Goal: Information Seeking & Learning: Learn about a topic

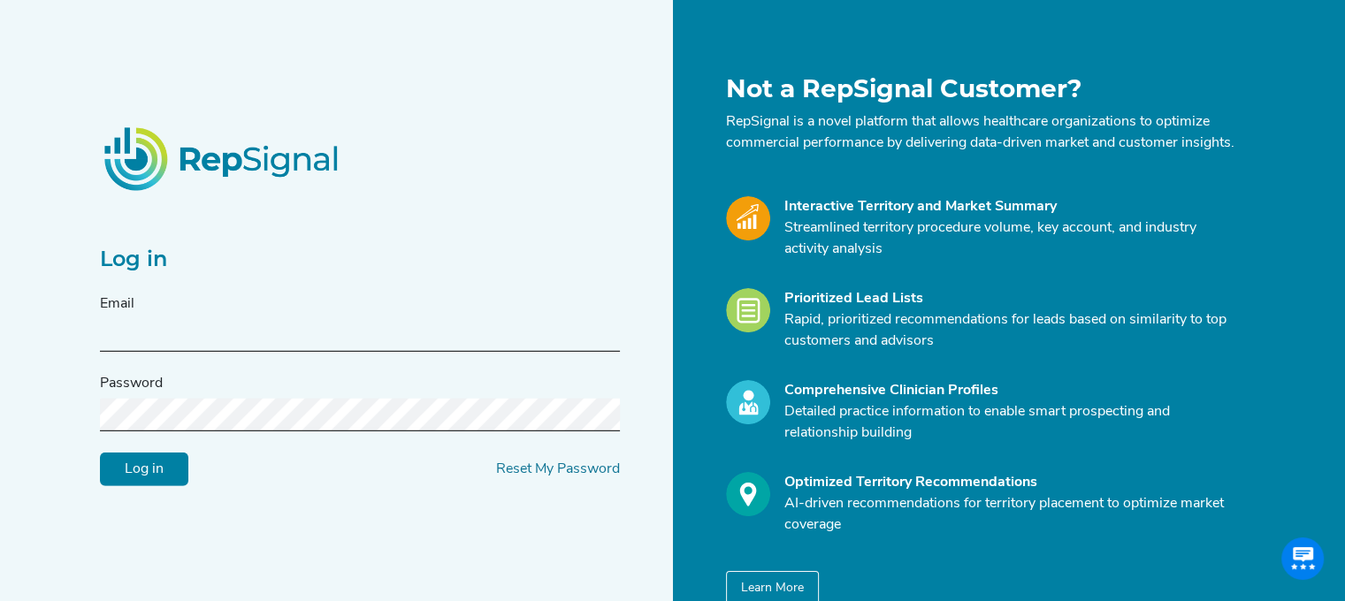
click at [453, 345] on input "text" at bounding box center [360, 335] width 520 height 33
type input "[EMAIL_ADDRESS][DOMAIN_NAME]"
click at [100, 453] on input "Log in" at bounding box center [144, 470] width 88 height 34
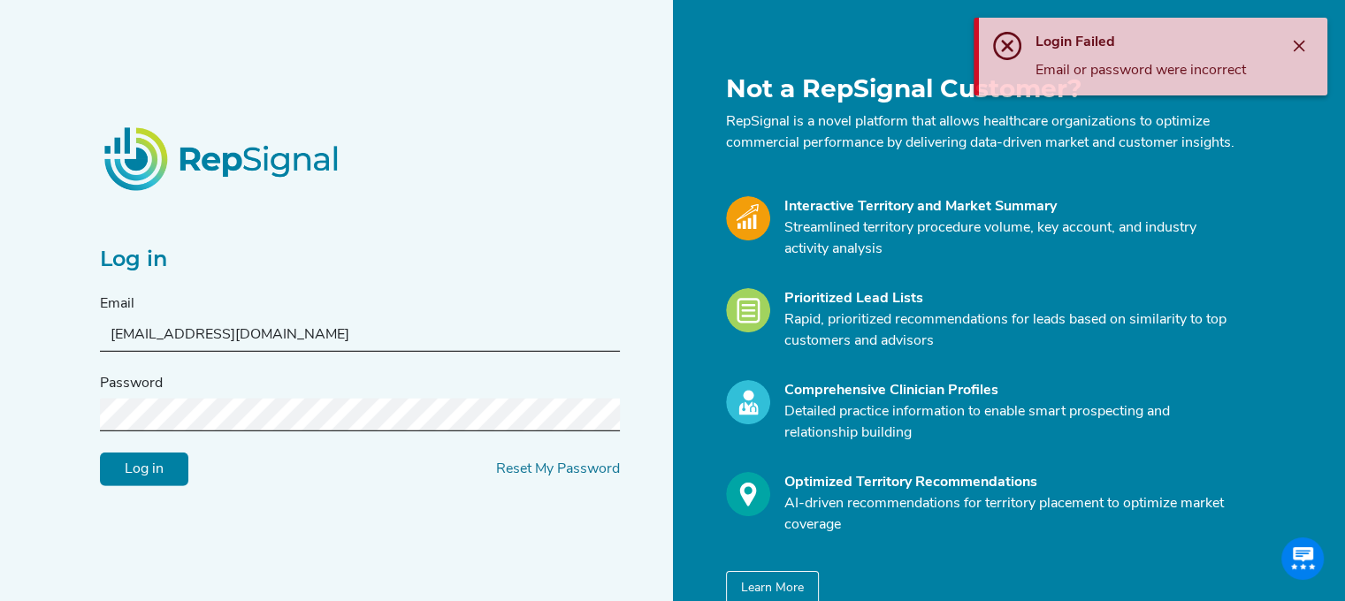
click at [151, 469] on input "Log in" at bounding box center [144, 470] width 88 height 34
click at [542, 477] on link "Reset My Password" at bounding box center [558, 469] width 124 height 14
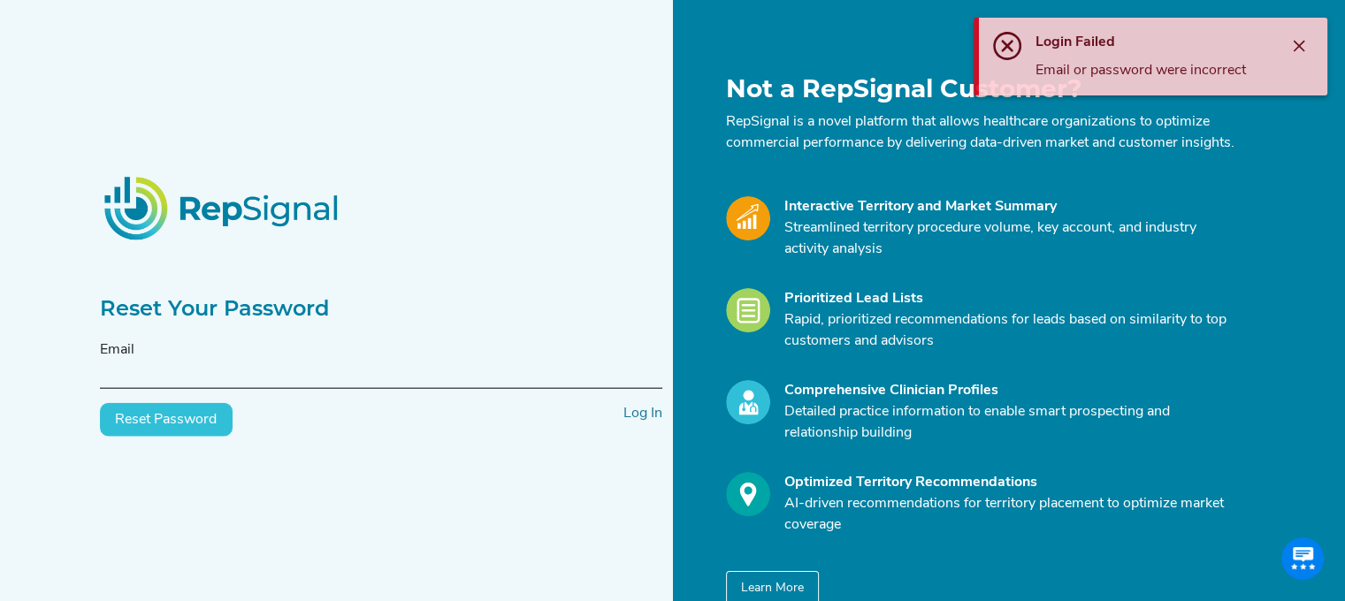
click at [311, 382] on input "text" at bounding box center [381, 372] width 562 height 33
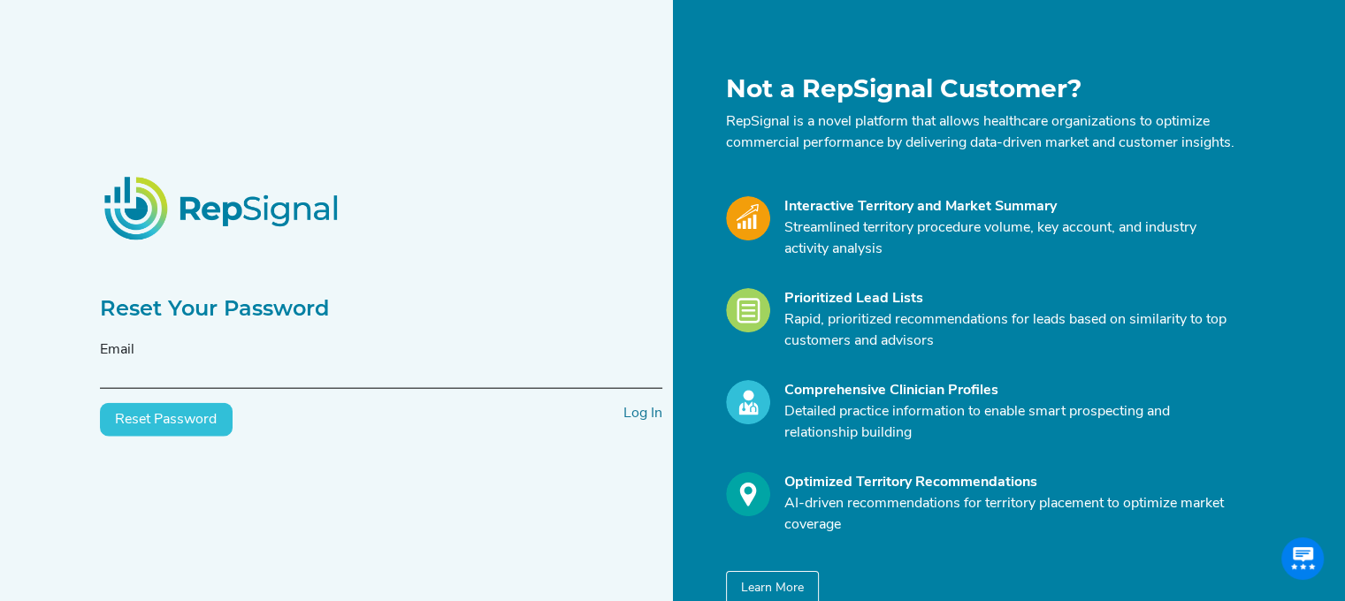
type input "[EMAIL_ADDRESS][DOMAIN_NAME]"
click at [182, 447] on div "Reset Your Password Email lauren.a.bone@medtronic.com Reset Password Log In" at bounding box center [381, 339] width 584 height 531
click at [175, 432] on button "Reset Password" at bounding box center [166, 420] width 133 height 34
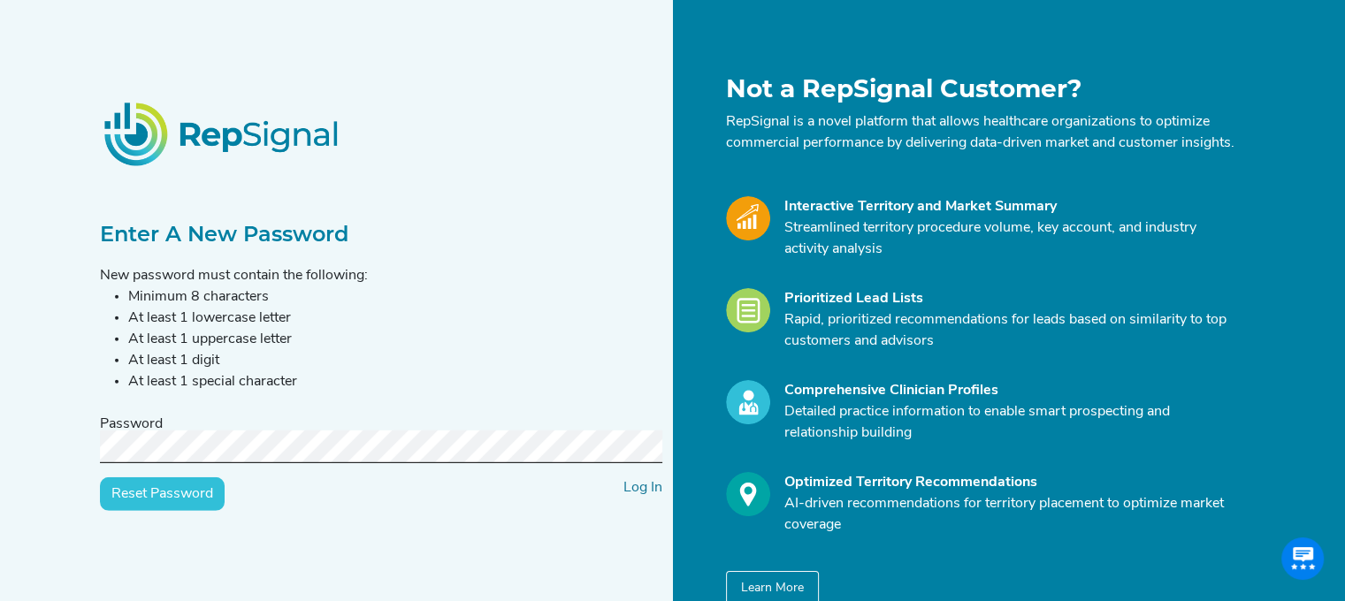
click at [100, 477] on input "Reset Password" at bounding box center [162, 494] width 125 height 34
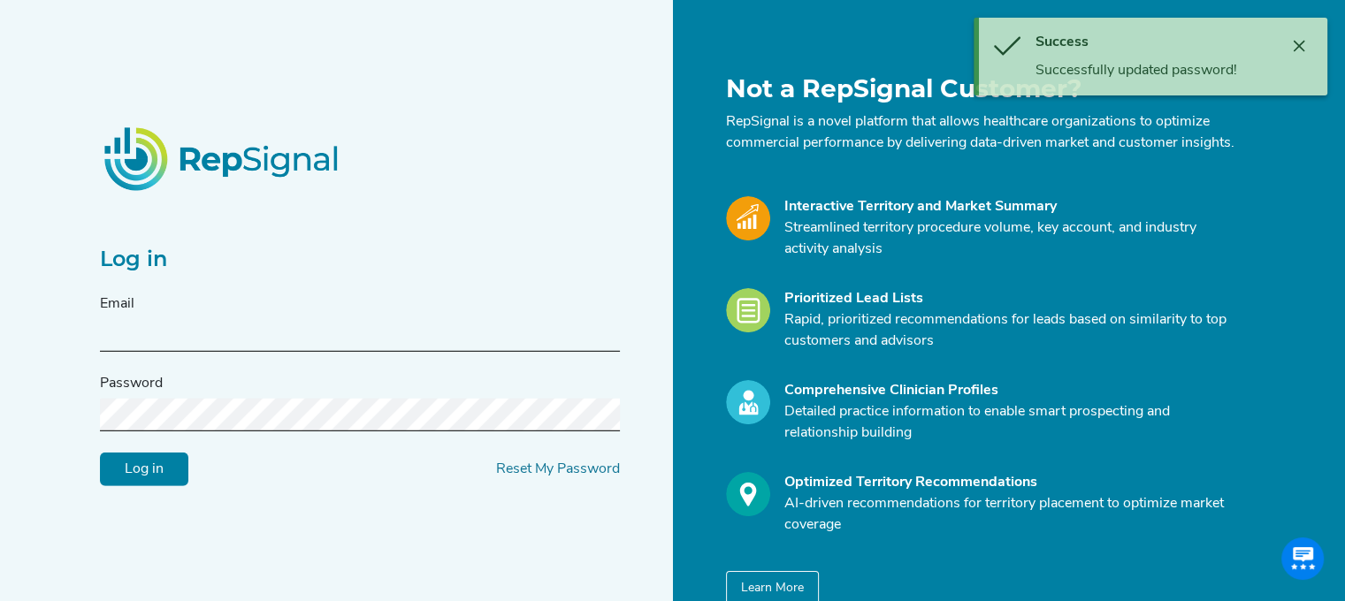
click at [186, 352] on input "text" at bounding box center [360, 335] width 520 height 33
type input "[EMAIL_ADDRESS][DOMAIN_NAME]"
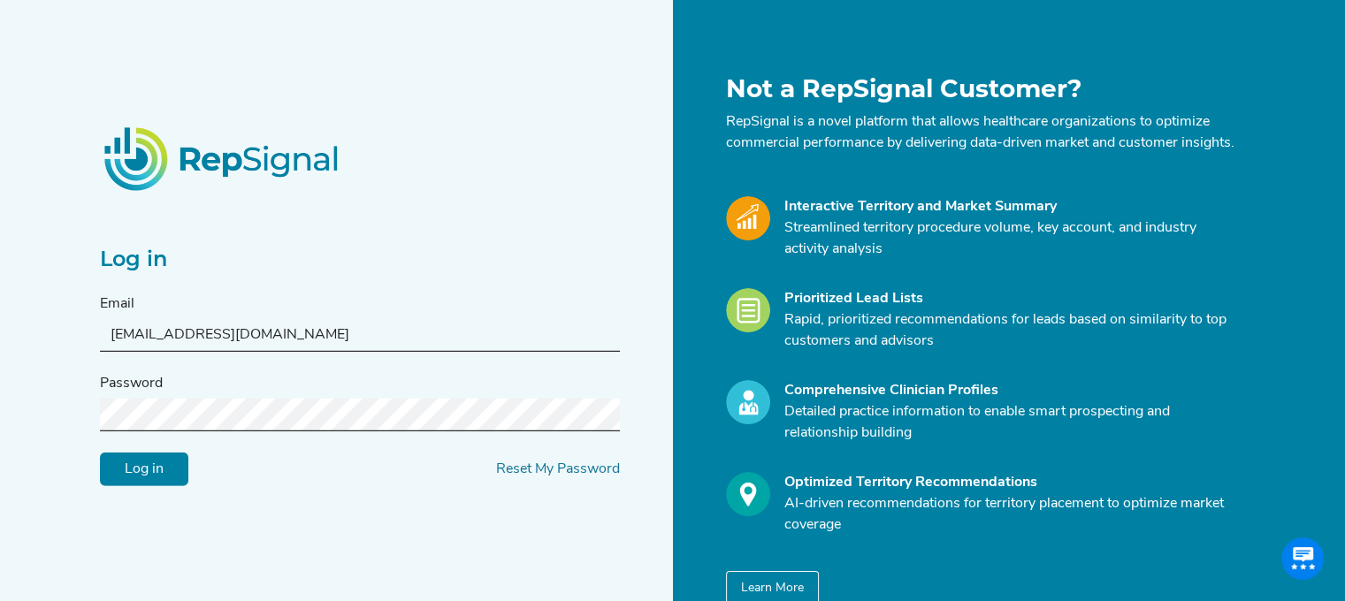
click at [100, 453] on input "Log in" at bounding box center [144, 470] width 88 height 34
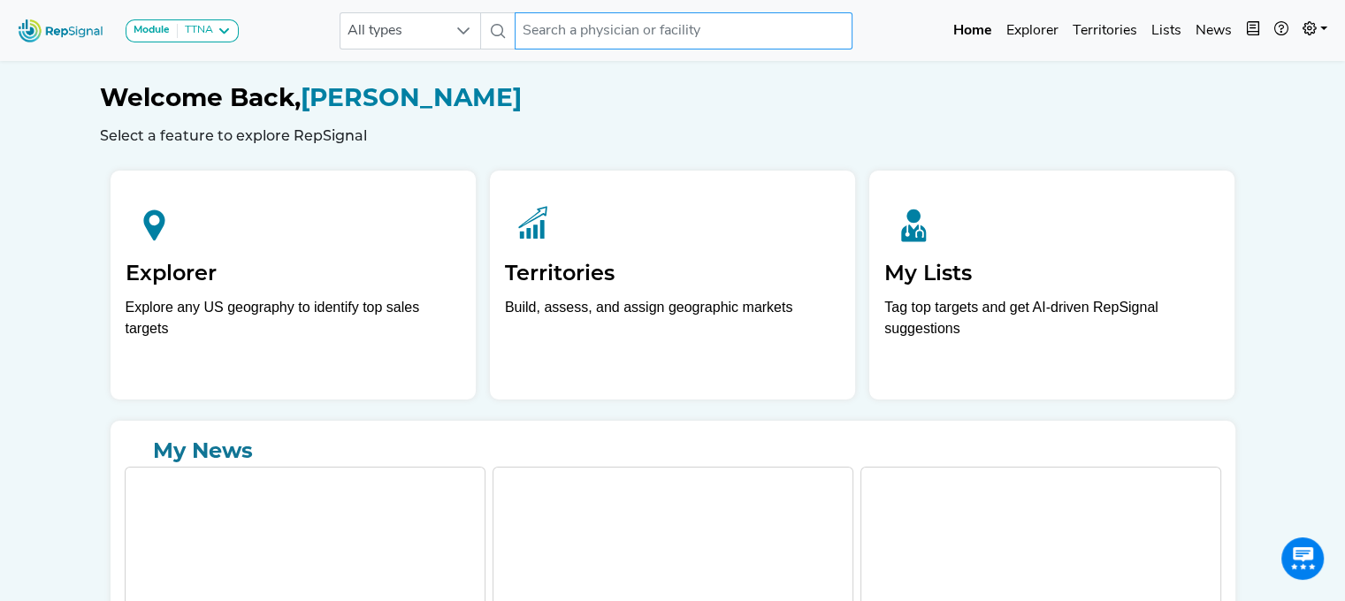
click at [544, 39] on input "text" at bounding box center [684, 30] width 338 height 37
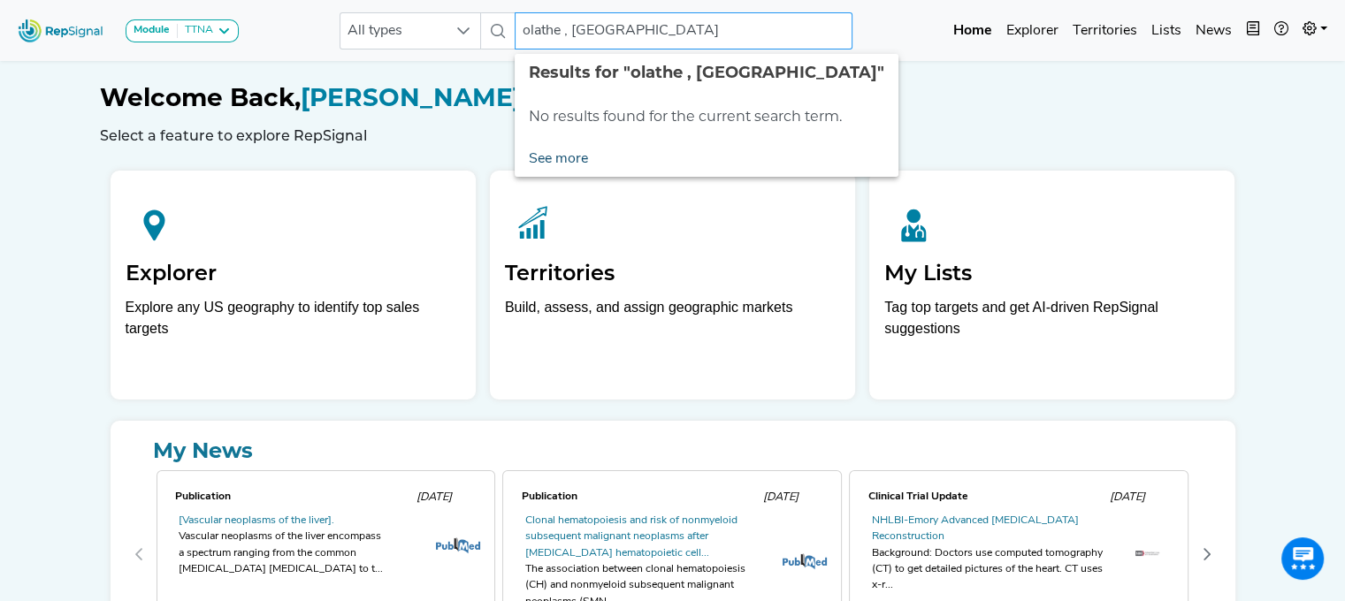
type input "olathe , [GEOGRAPHIC_DATA]"
click at [544, 160] on link "See more" at bounding box center [559, 158] width 88 height 35
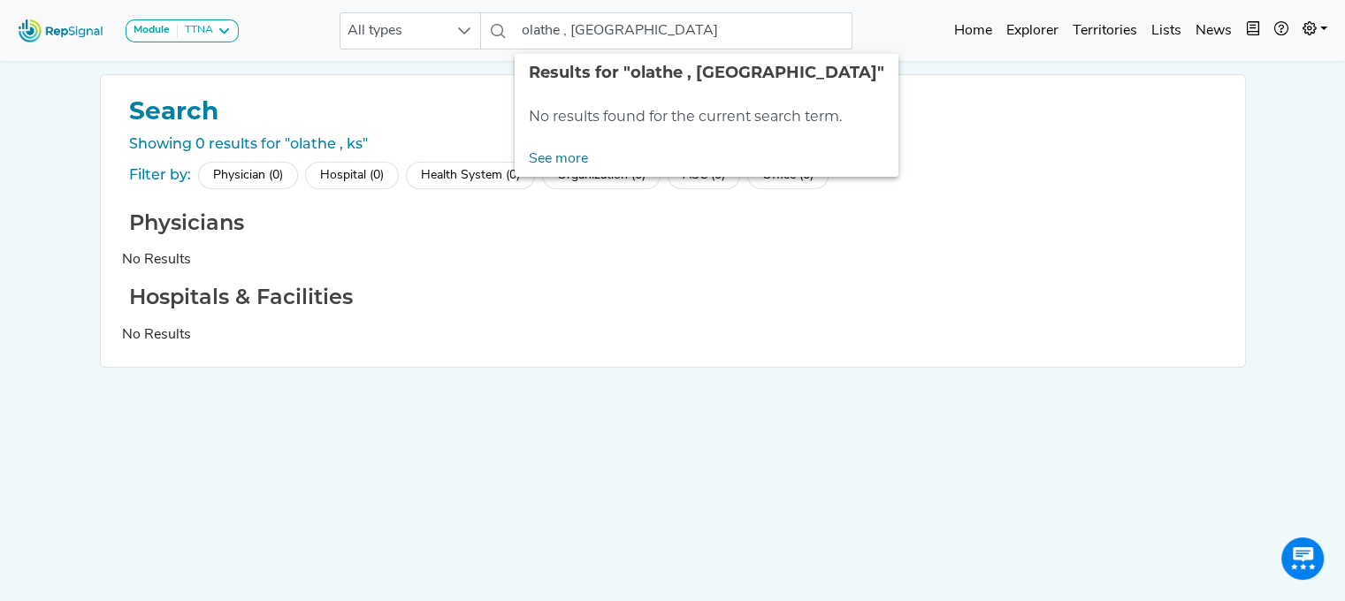
click at [427, 232] on h2 "Physicians" at bounding box center [673, 223] width 1102 height 26
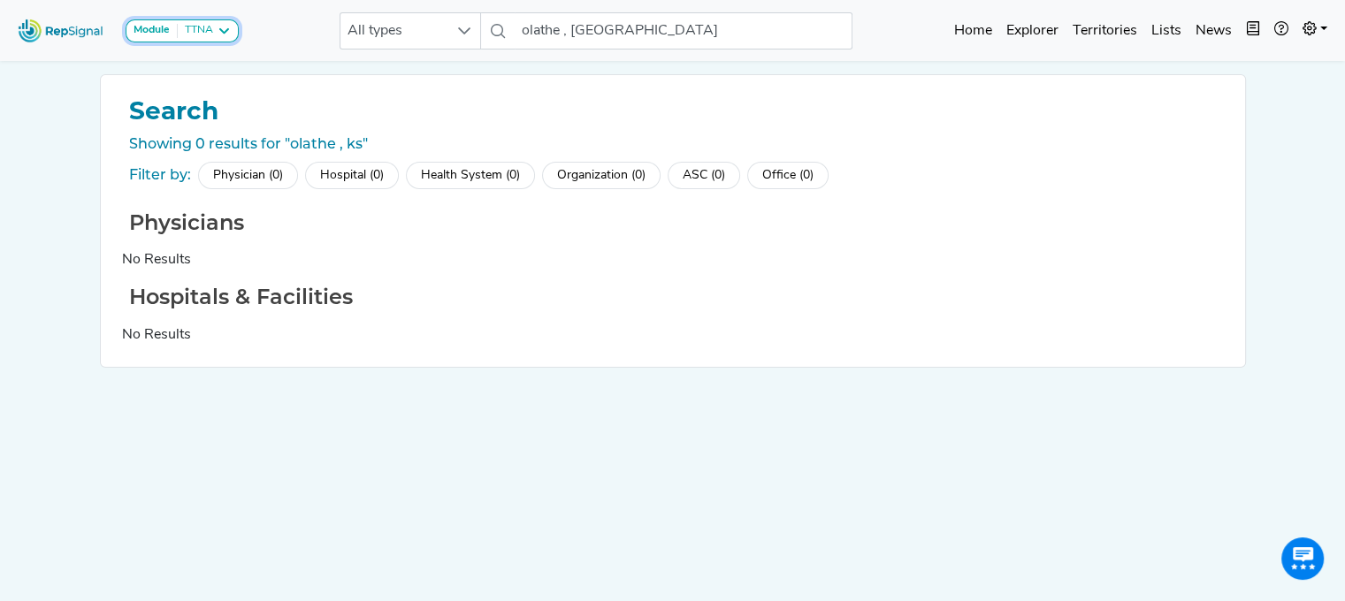
click at [209, 31] on div "TTNA" at bounding box center [195, 31] width 35 height 14
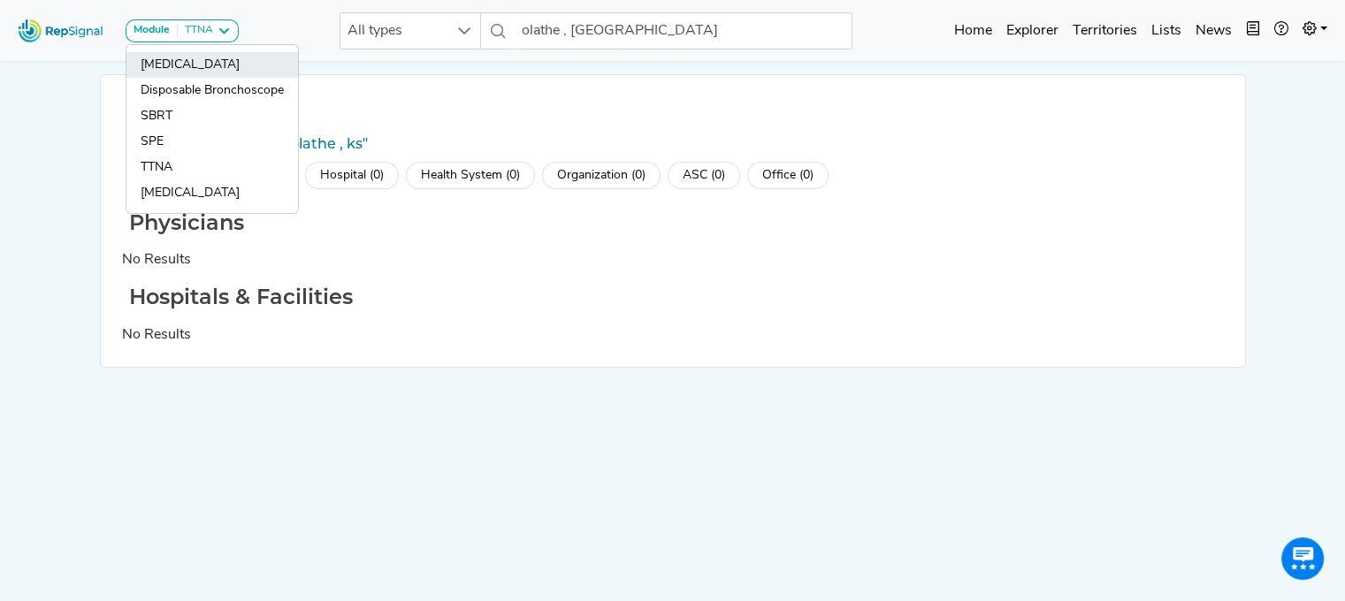
click at [205, 67] on link "[MEDICAL_DATA]" at bounding box center [212, 65] width 172 height 26
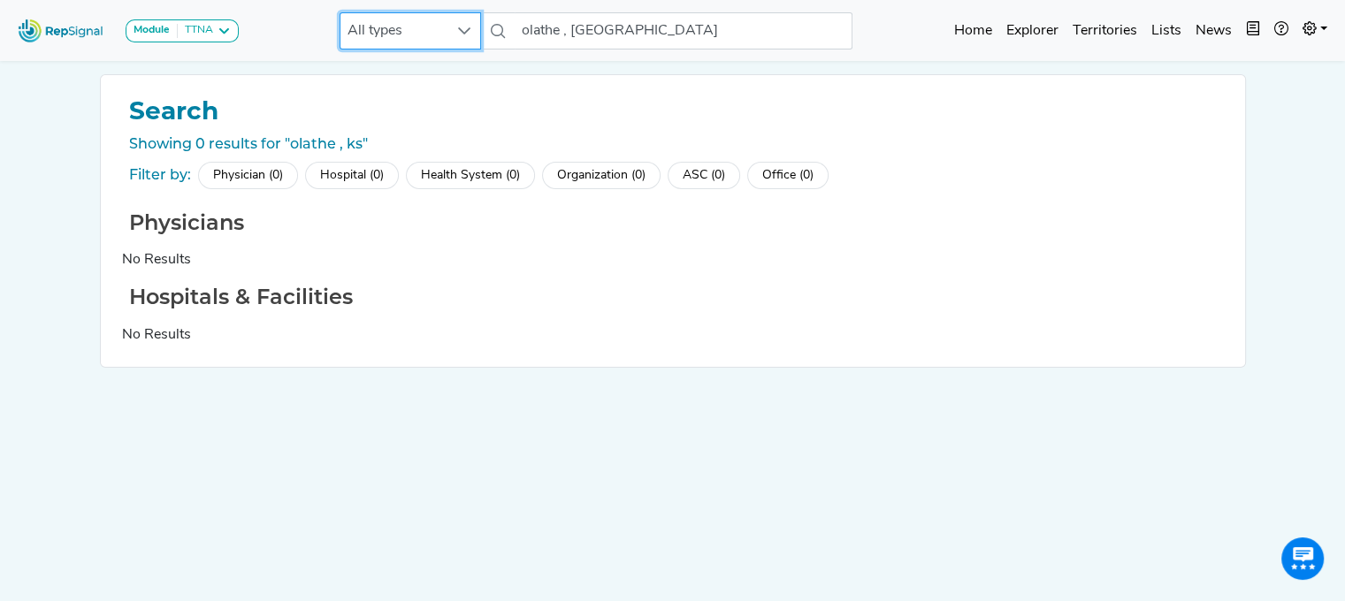
click at [377, 35] on span "All types" at bounding box center [393, 30] width 106 height 35
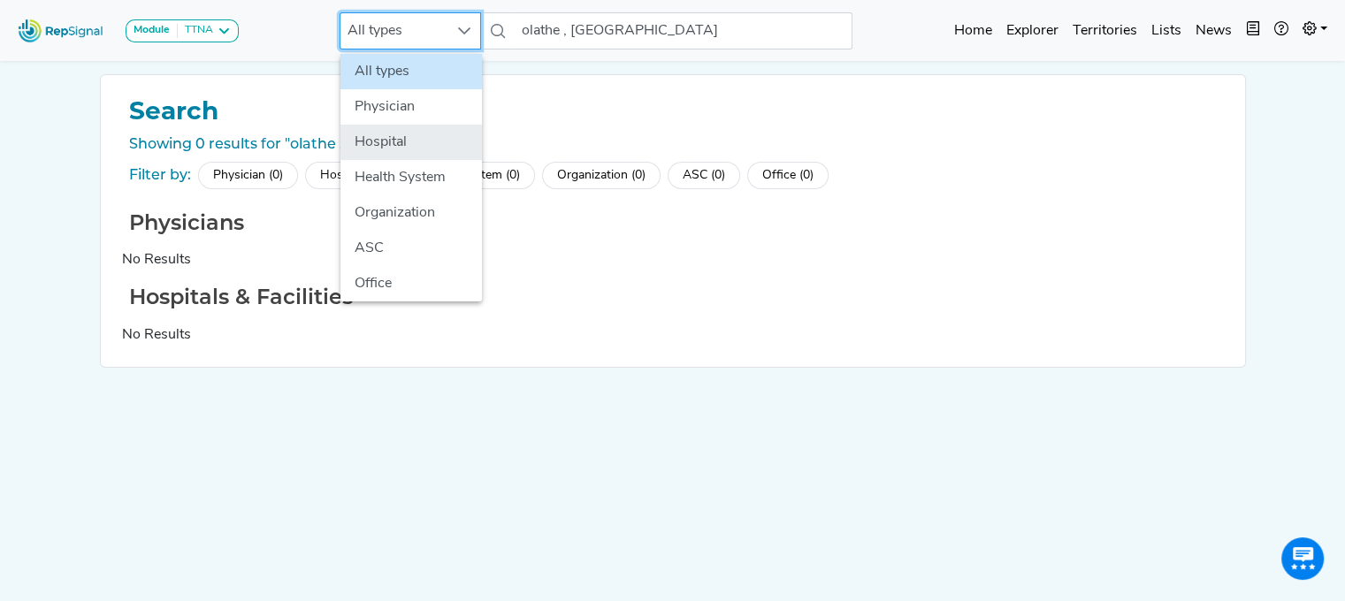
click at [371, 126] on li "Hospital" at bounding box center [410, 142] width 141 height 35
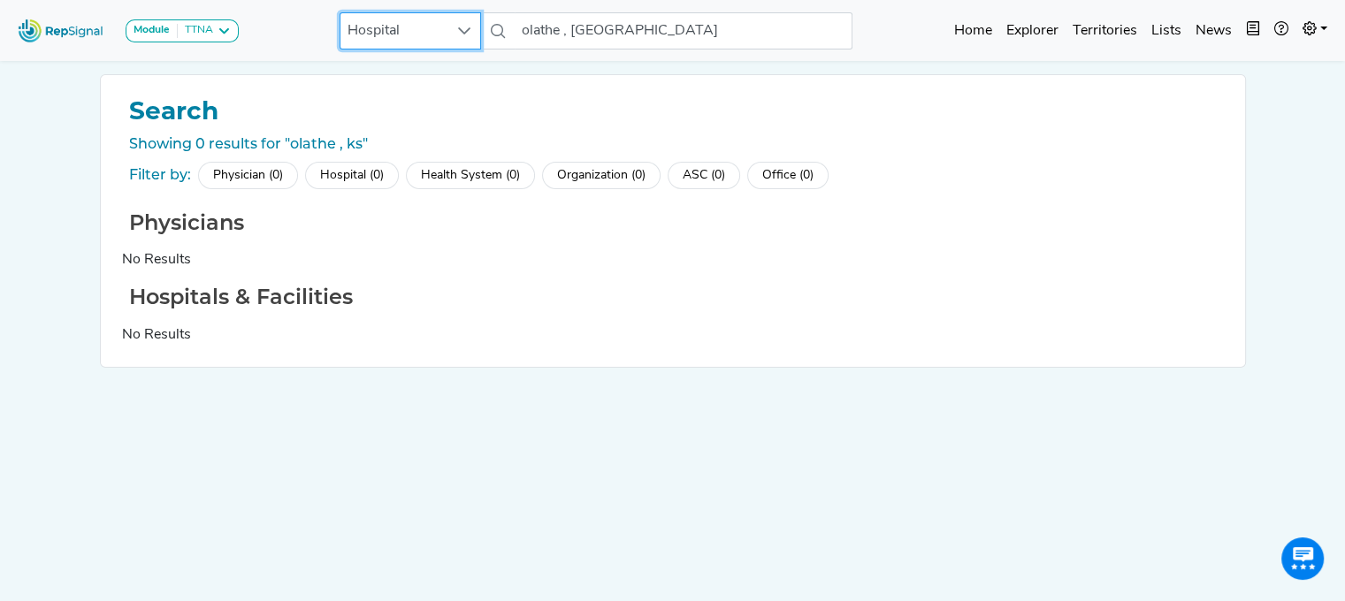
click at [398, 41] on span "Hospital" at bounding box center [393, 30] width 106 height 35
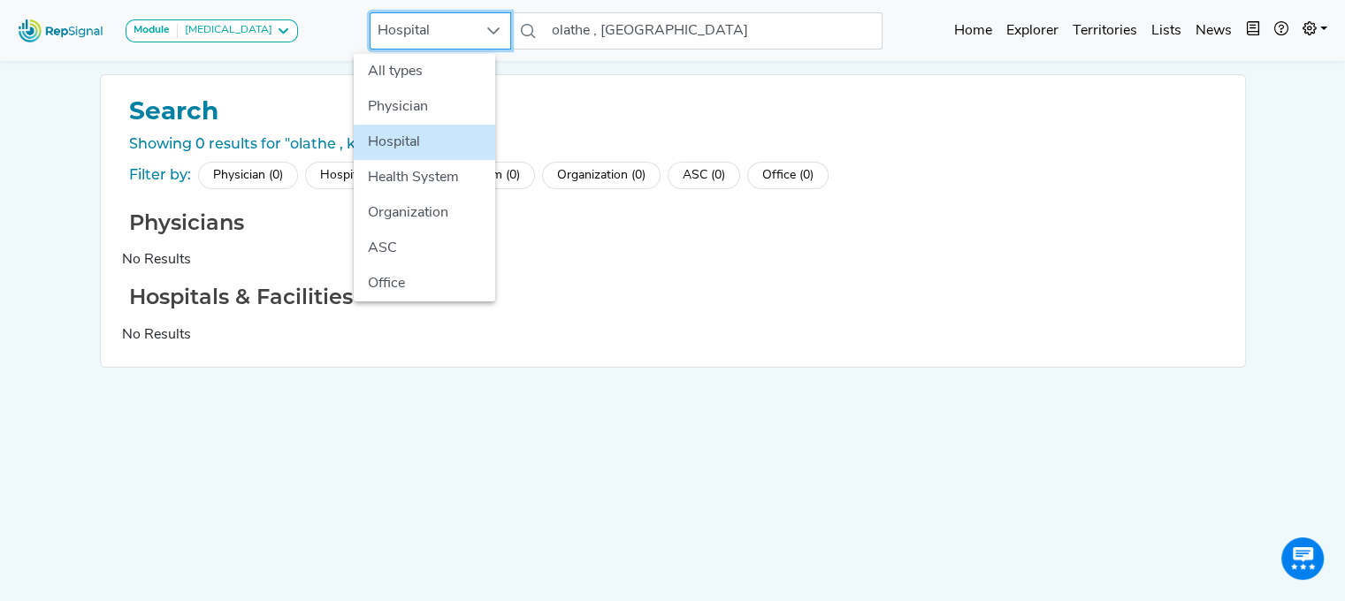
click at [454, 29] on span "Hospital" at bounding box center [423, 30] width 106 height 35
click at [407, 132] on li "Hospital" at bounding box center [424, 142] width 141 height 35
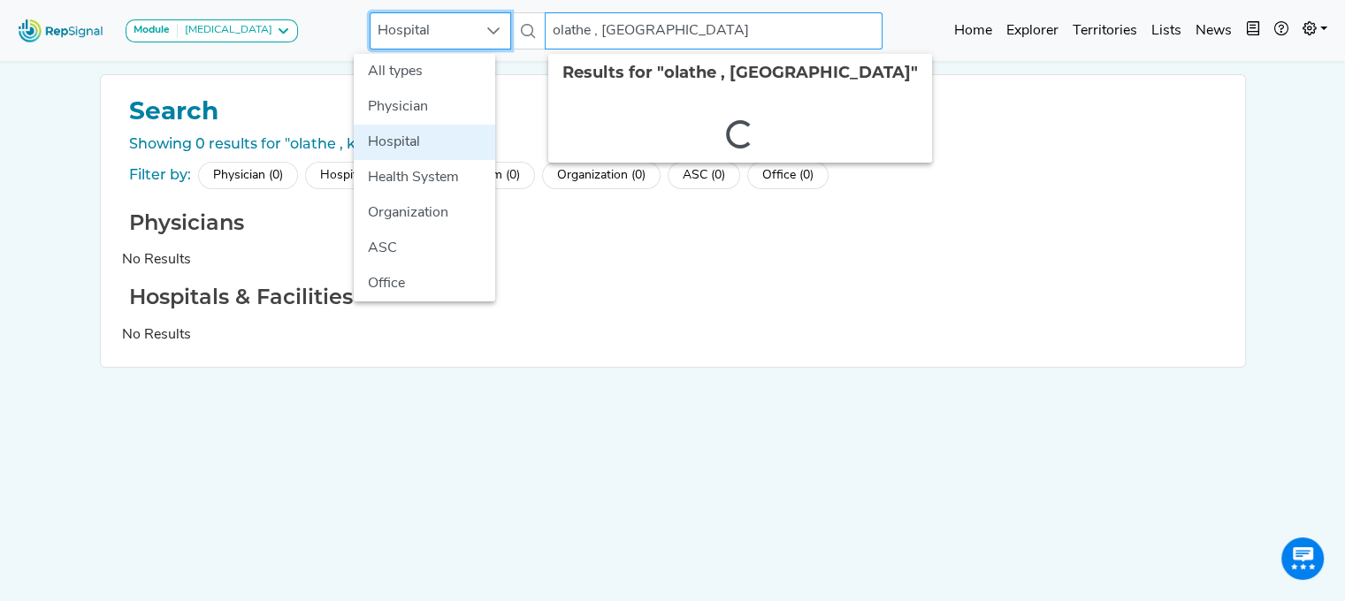
click at [624, 38] on input "olathe , [GEOGRAPHIC_DATA]" at bounding box center [714, 30] width 338 height 37
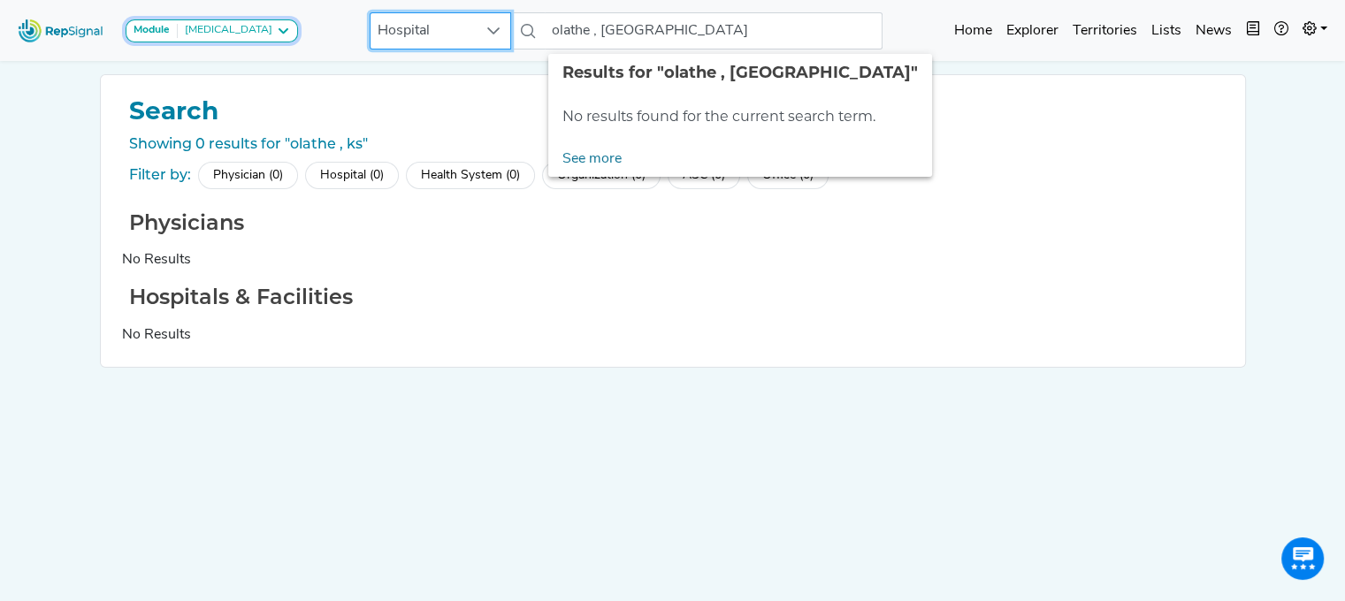
click at [227, 31] on div "[MEDICAL_DATA]" at bounding box center [225, 31] width 95 height 14
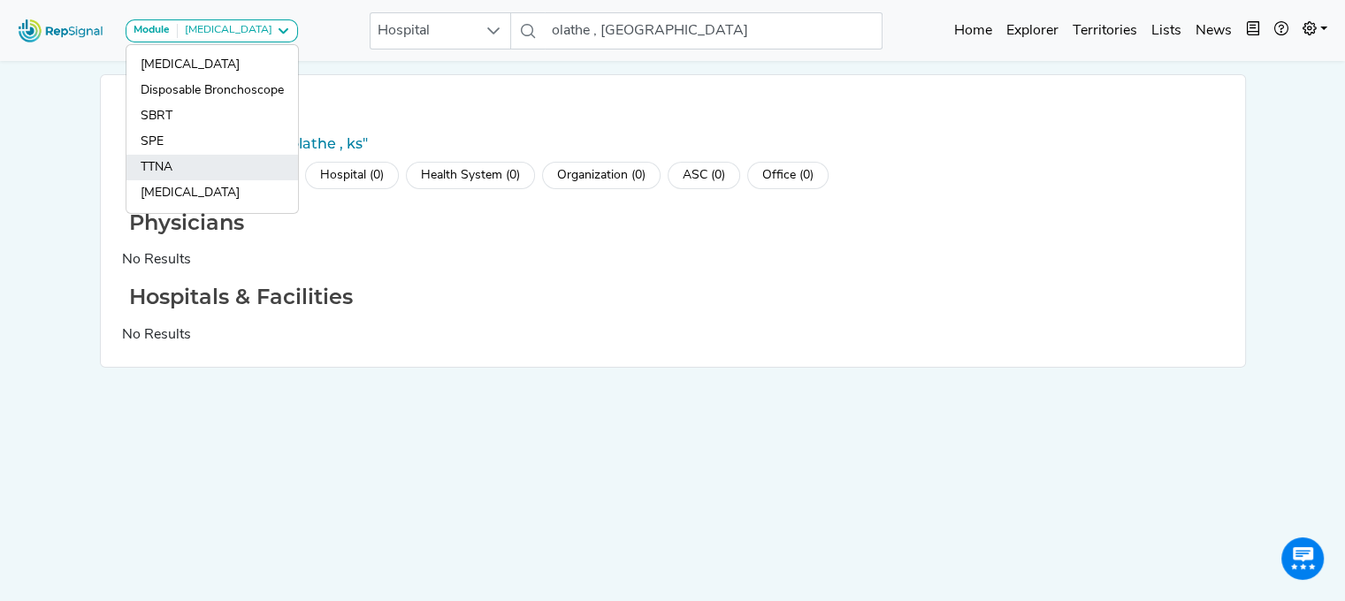
click at [168, 157] on link "TTNA" at bounding box center [212, 168] width 172 height 26
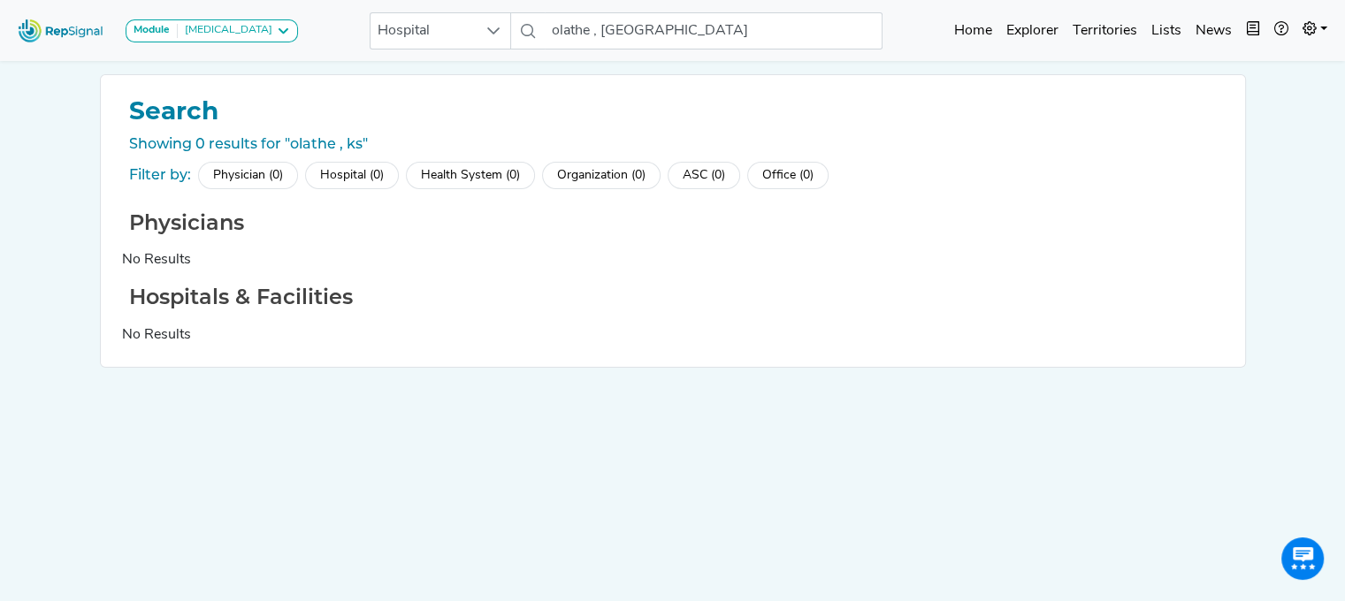
scroll to position [0, 0]
click at [592, 34] on input "olathe , [GEOGRAPHIC_DATA]" at bounding box center [684, 30] width 338 height 37
click at [591, 23] on input "olathe , [GEOGRAPHIC_DATA]" at bounding box center [684, 30] width 338 height 37
click at [577, 27] on input "olathe , [GEOGRAPHIC_DATA]" at bounding box center [684, 30] width 338 height 37
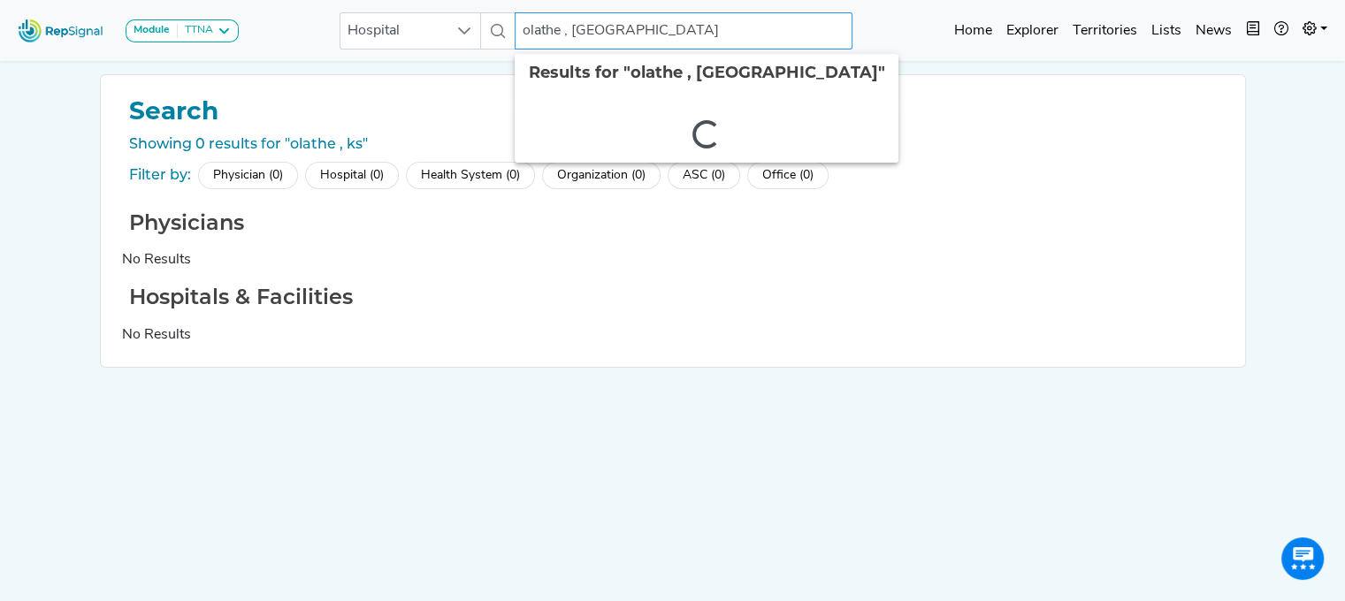
drag, startPoint x: 499, startPoint y: 17, endPoint x: 484, endPoint y: 16, distance: 15.1
click at [484, 16] on div "Hospital olathe , ks 2 results are available" at bounding box center [595, 30] width 513 height 37
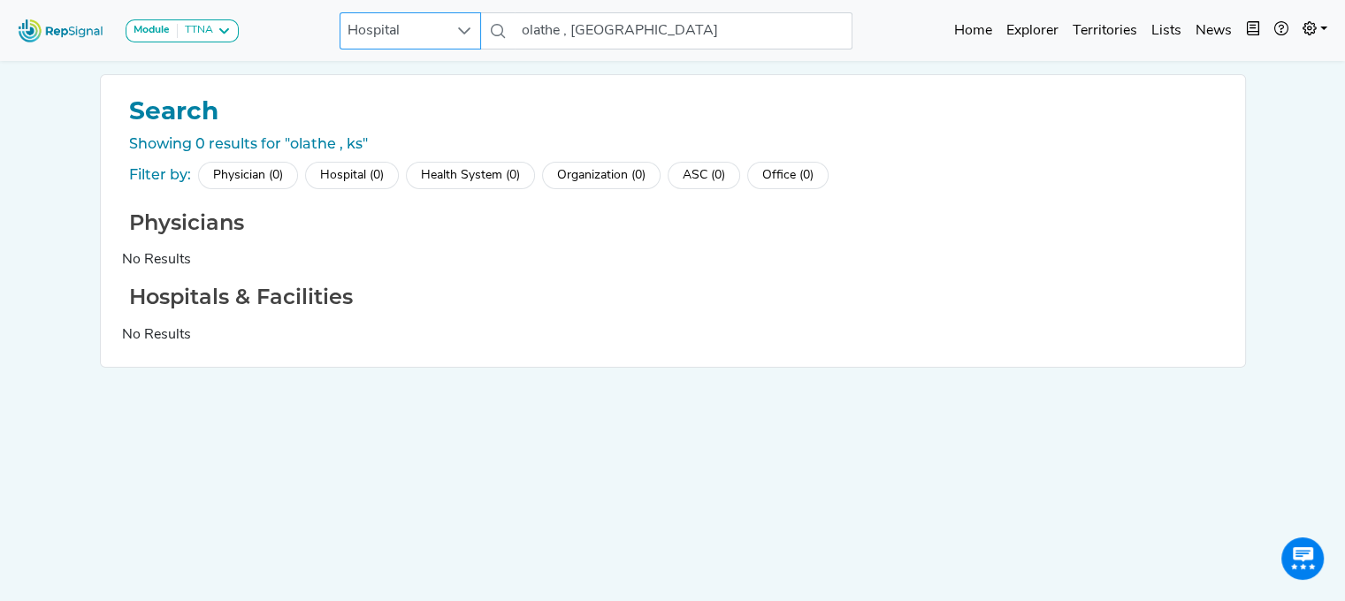
click at [468, 25] on icon at bounding box center [464, 31] width 14 height 14
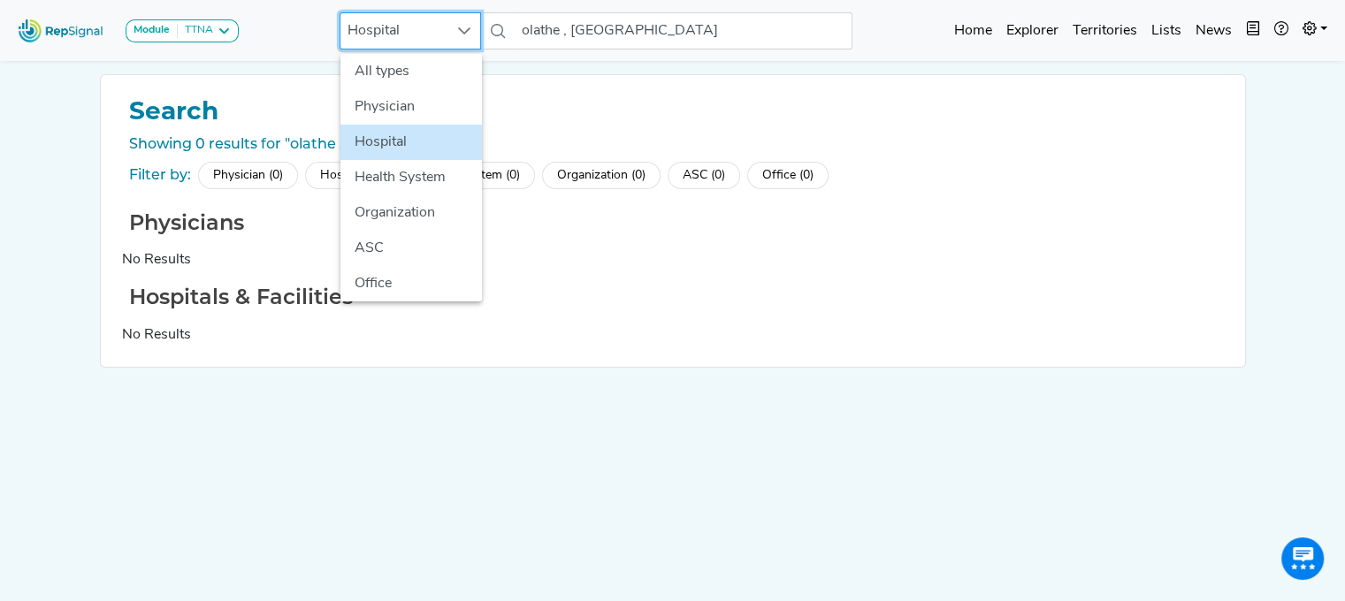
scroll to position [0, 13]
click at [397, 93] on li "Physician" at bounding box center [410, 106] width 141 height 35
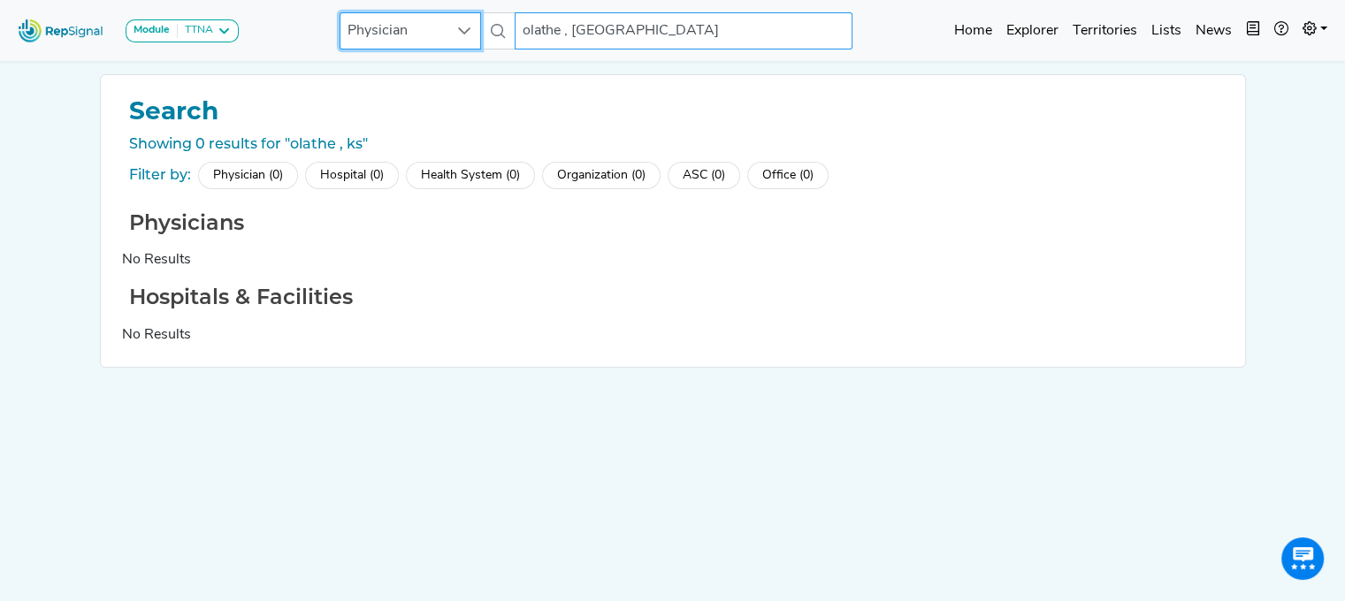
click at [598, 24] on input "olathe , [GEOGRAPHIC_DATA]" at bounding box center [684, 30] width 338 height 37
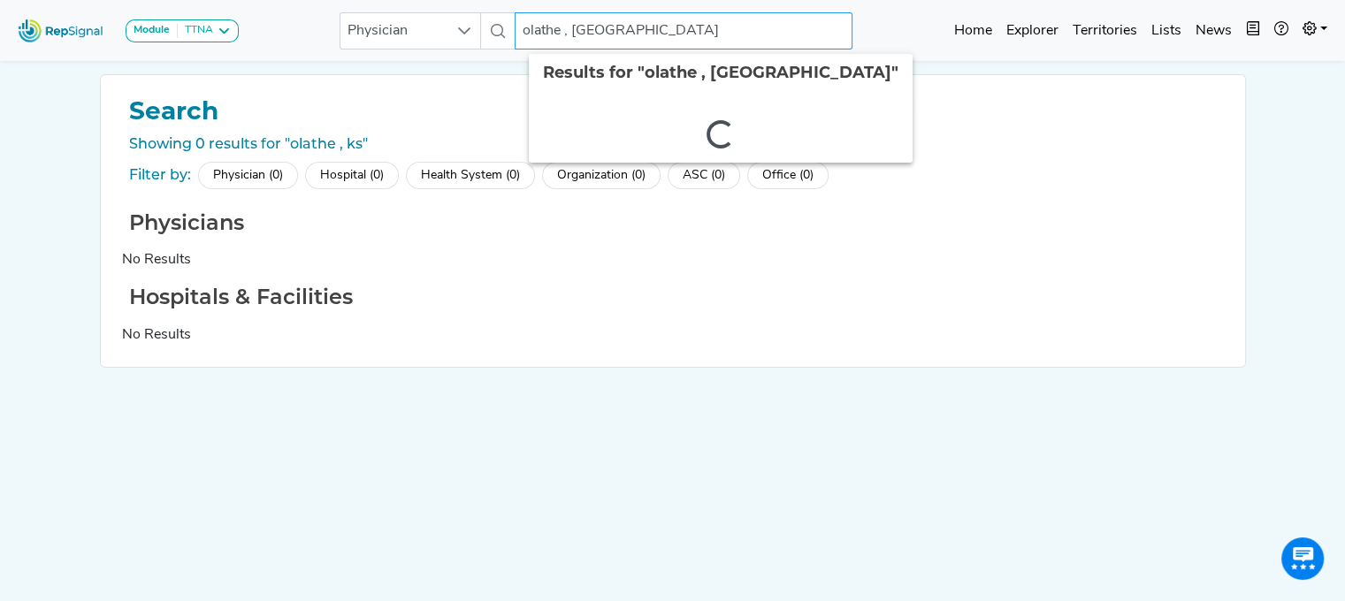
drag, startPoint x: 594, startPoint y: 31, endPoint x: 481, endPoint y: 36, distance: 113.3
click at [481, 36] on div "Physician olathe , ks 2 results are available" at bounding box center [595, 30] width 513 height 37
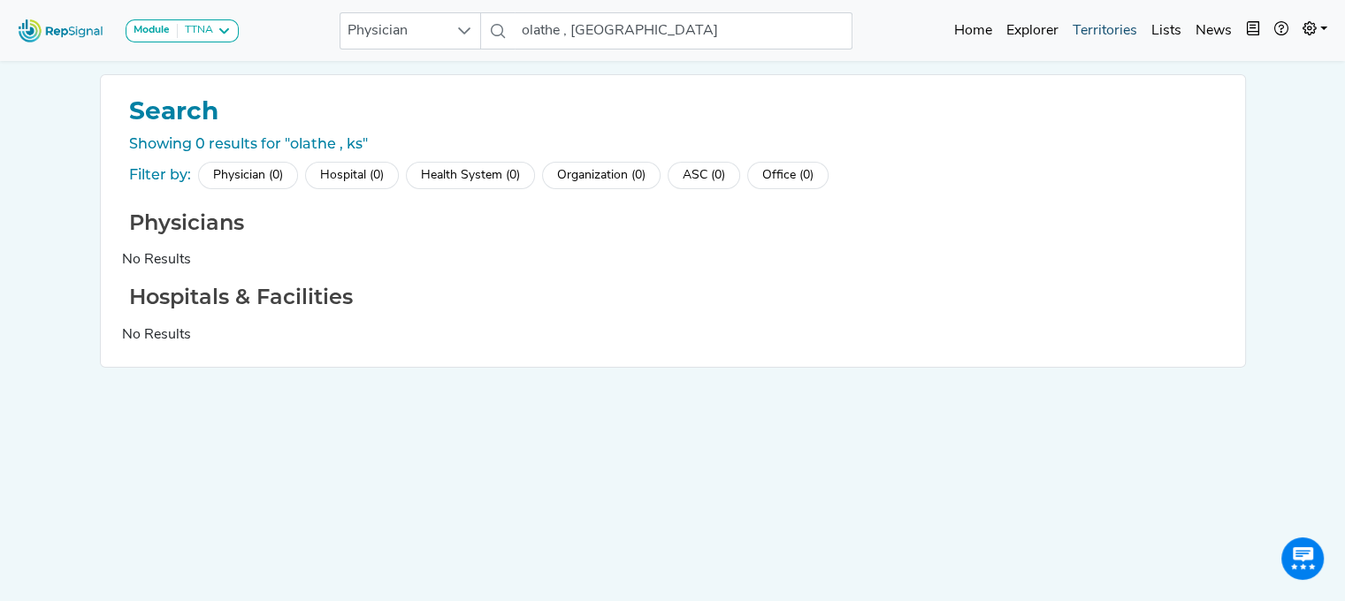
drag, startPoint x: 1104, startPoint y: 27, endPoint x: 1061, endPoint y: 59, distance: 53.8
click at [1104, 27] on link "Territories" at bounding box center [1104, 30] width 79 height 35
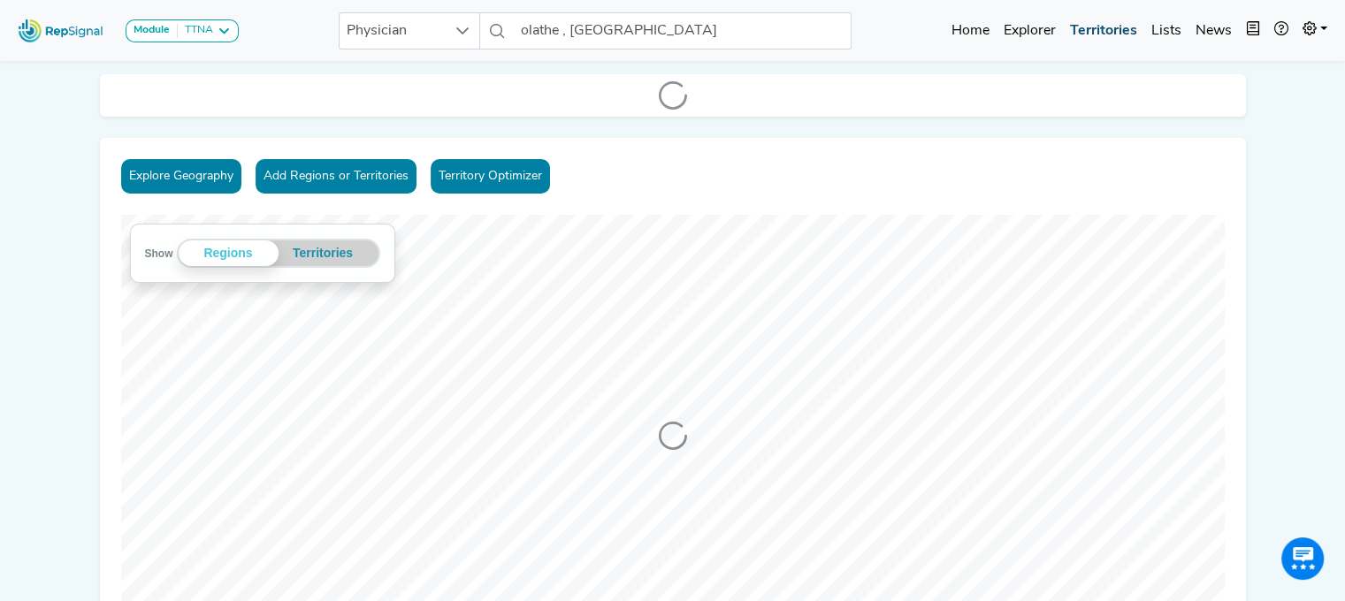
click at [1102, 26] on link "Territories" at bounding box center [1103, 30] width 81 height 35
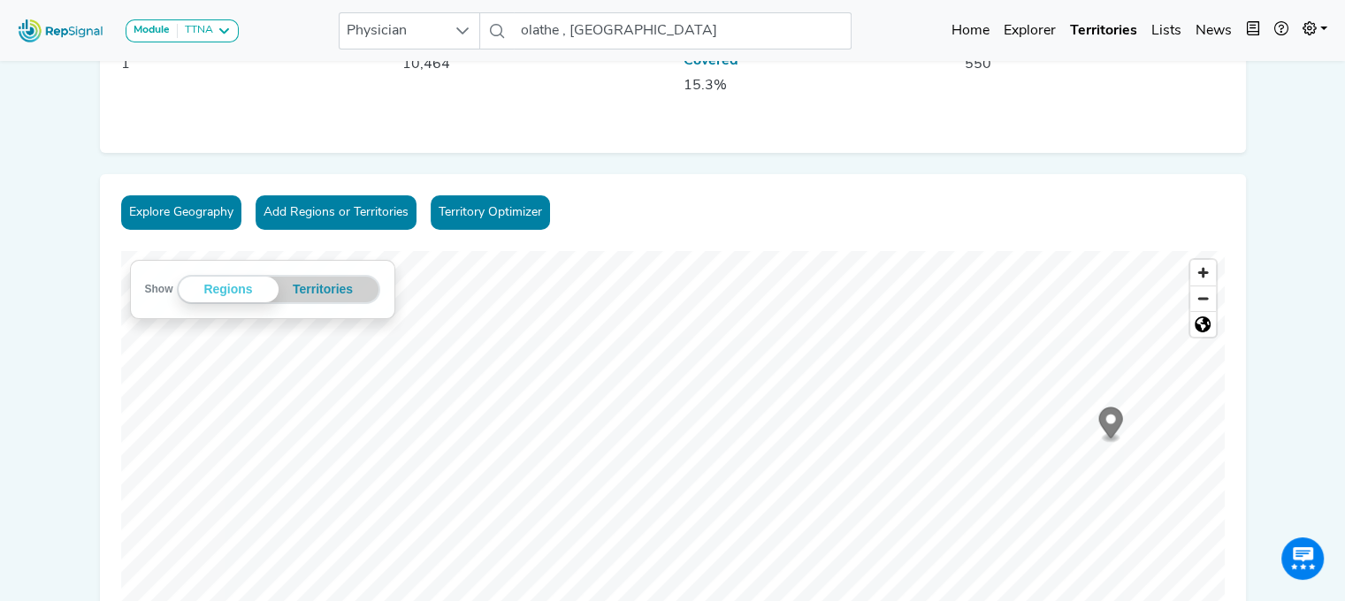
scroll to position [88, 13]
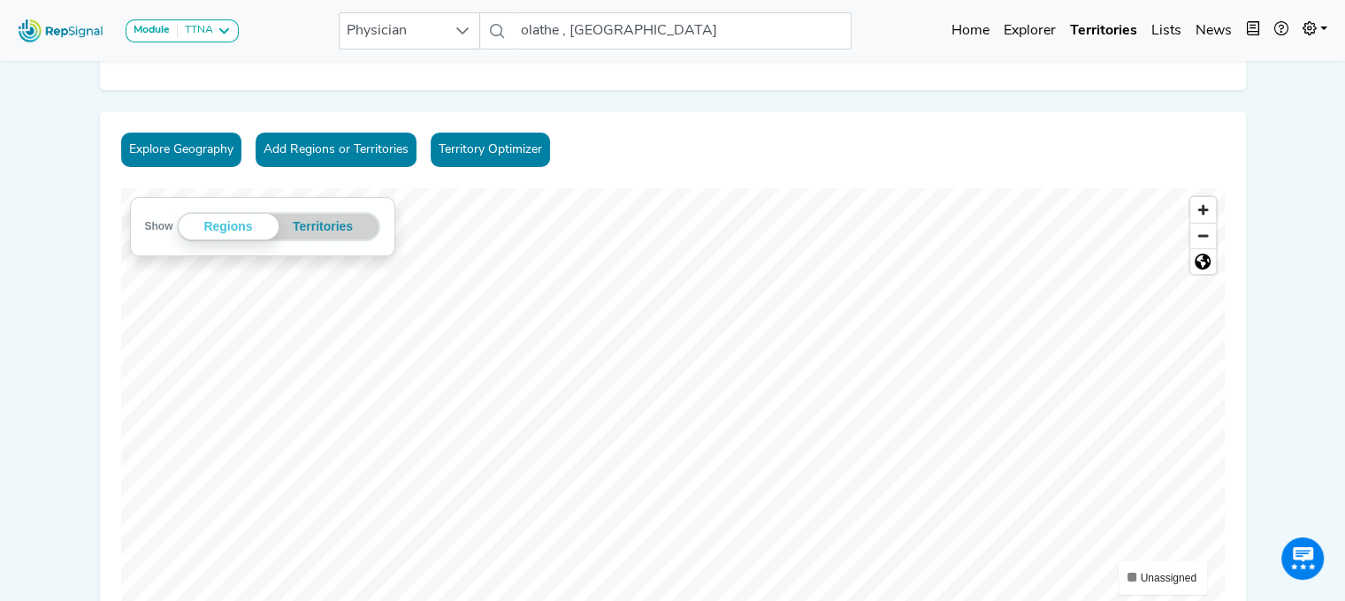
scroll to position [177, 13]
click at [1190, 233] on span "Zoom out" at bounding box center [1203, 235] width 26 height 25
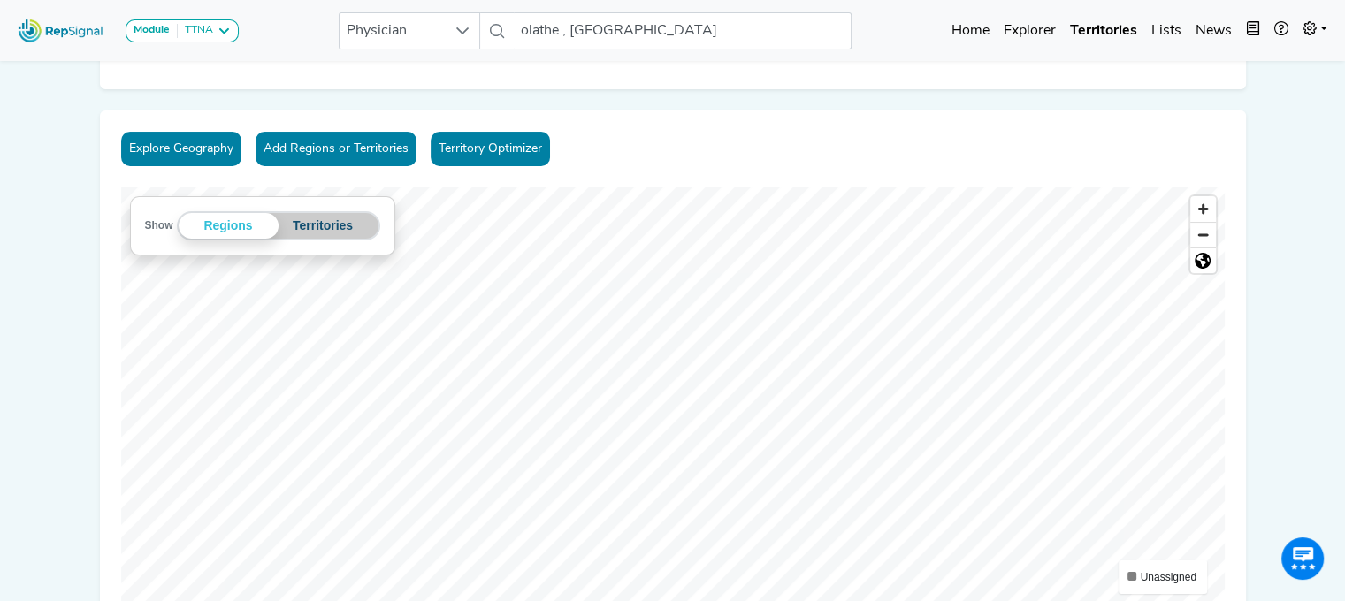
click at [339, 233] on button "Territories" at bounding box center [322, 226] width 89 height 26
click at [201, 224] on button "Regions" at bounding box center [233, 226] width 89 height 26
click at [179, 143] on button "Explore Geography" at bounding box center [181, 149] width 120 height 34
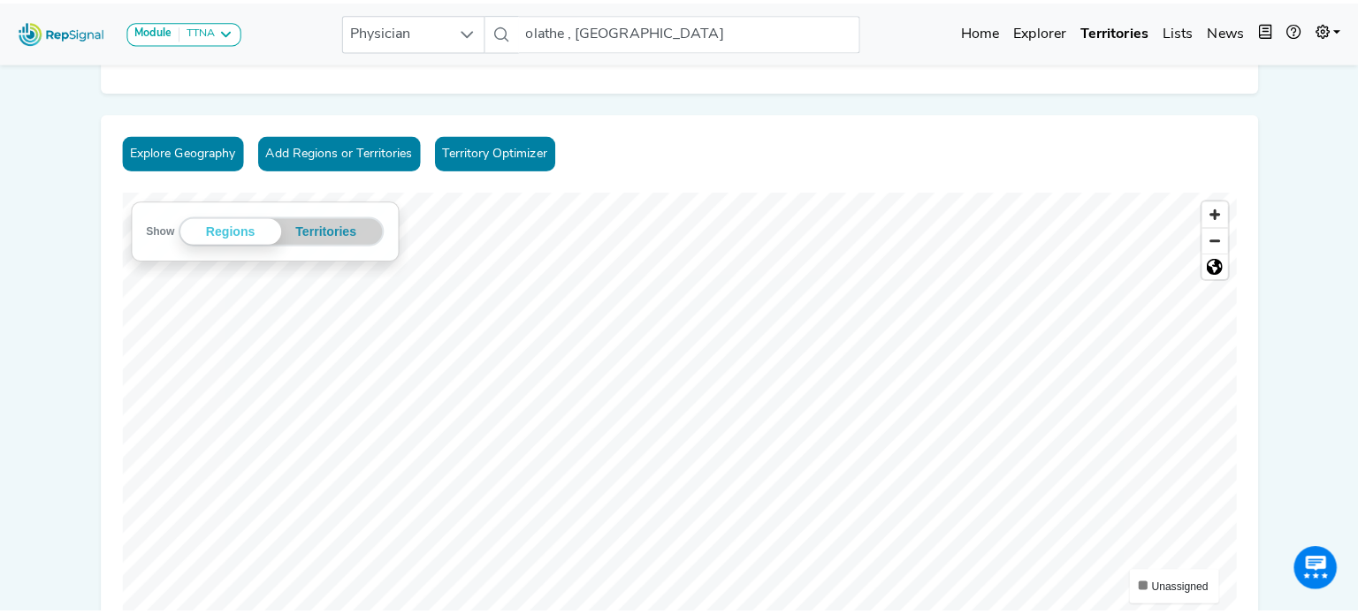
scroll to position [177, 0]
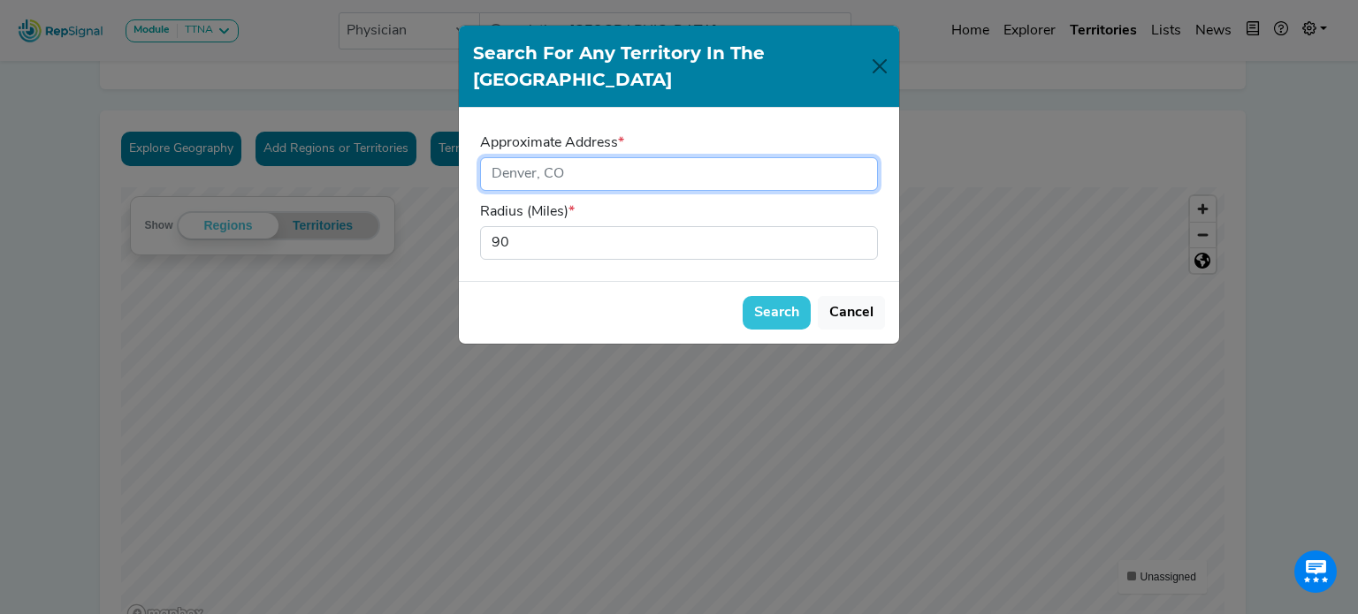
click at [605, 157] on input "input" at bounding box center [679, 174] width 398 height 34
drag, startPoint x: 600, startPoint y: 149, endPoint x: 460, endPoint y: 141, distance: 140.7
click at [460, 141] on div "Approximate Address * Radius (Miles) * 90" at bounding box center [679, 194] width 440 height 173
type input "olathe, [GEOGRAPHIC_DATA]"
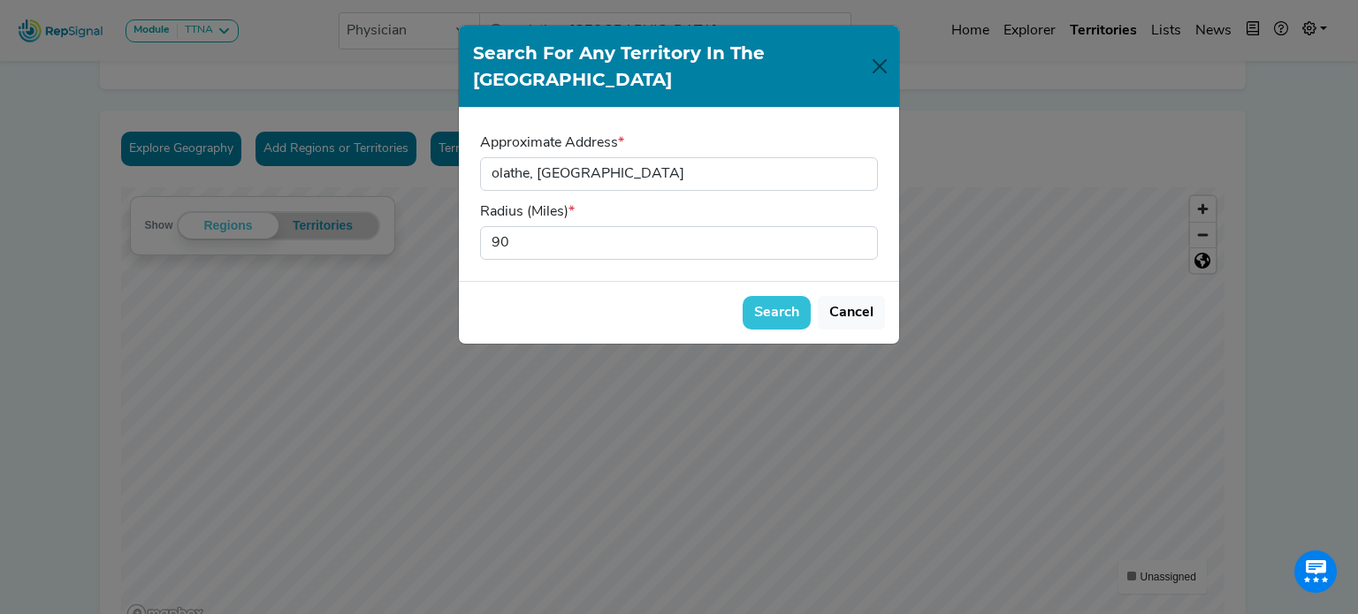
click at [767, 296] on button "Search" at bounding box center [777, 313] width 68 height 34
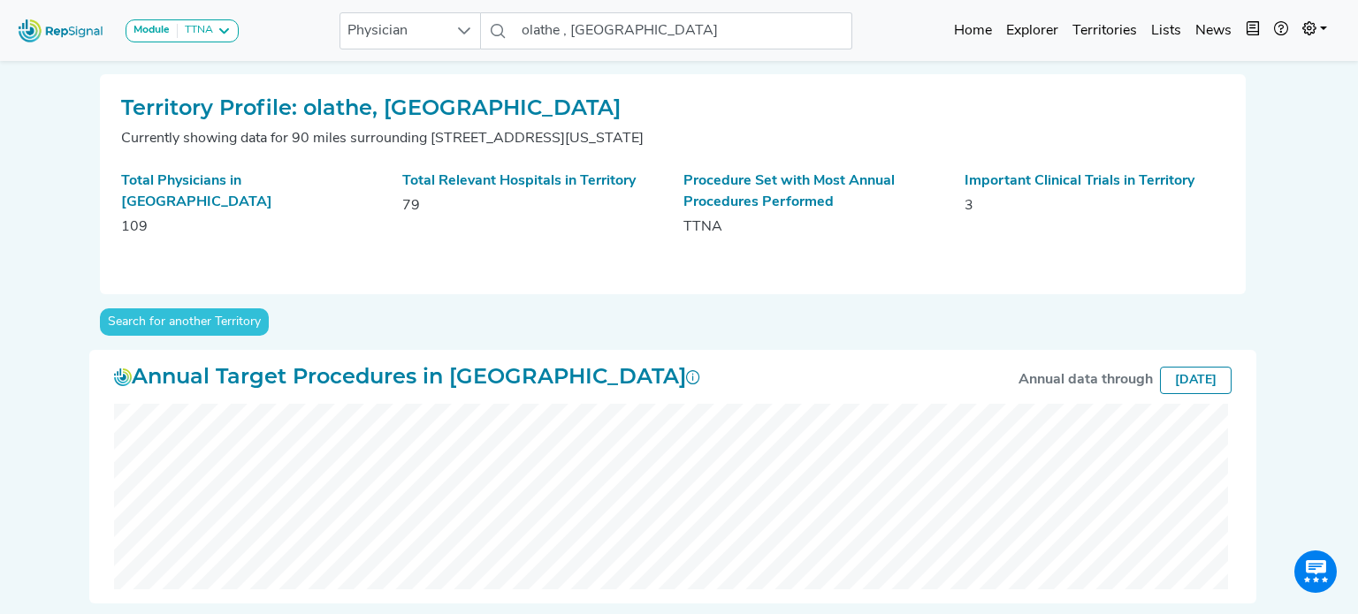
click at [386, 24] on span "Physician" at bounding box center [393, 30] width 106 height 35
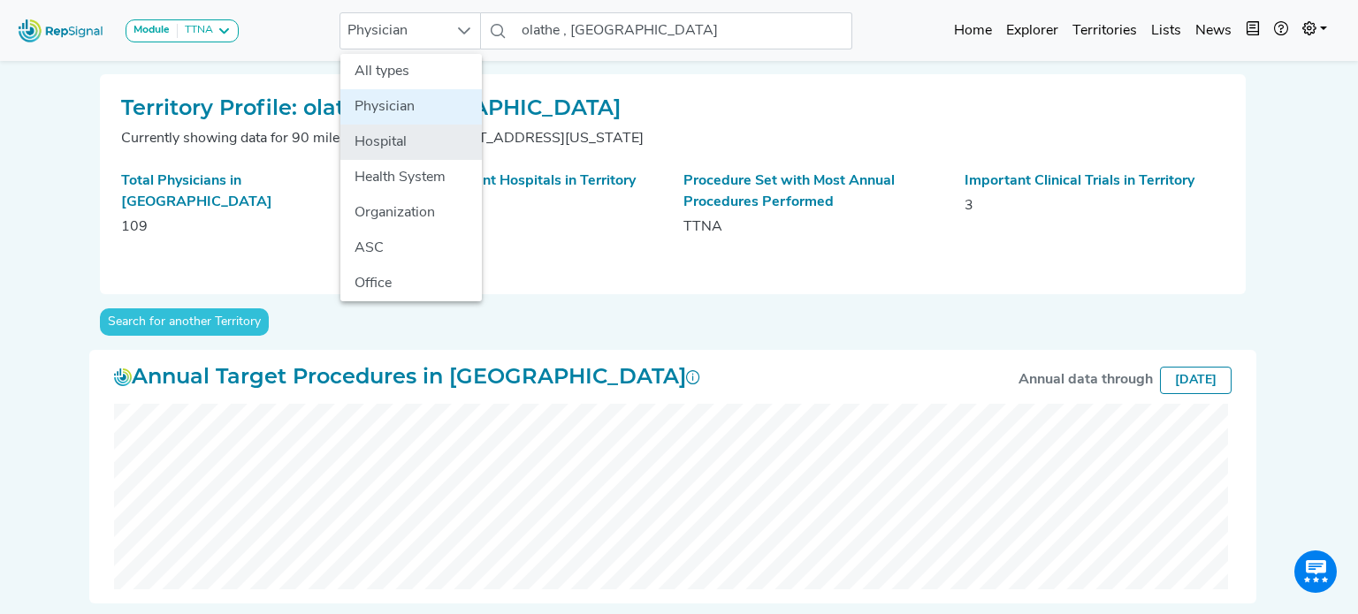
click at [382, 127] on li "Hospital" at bounding box center [410, 142] width 141 height 35
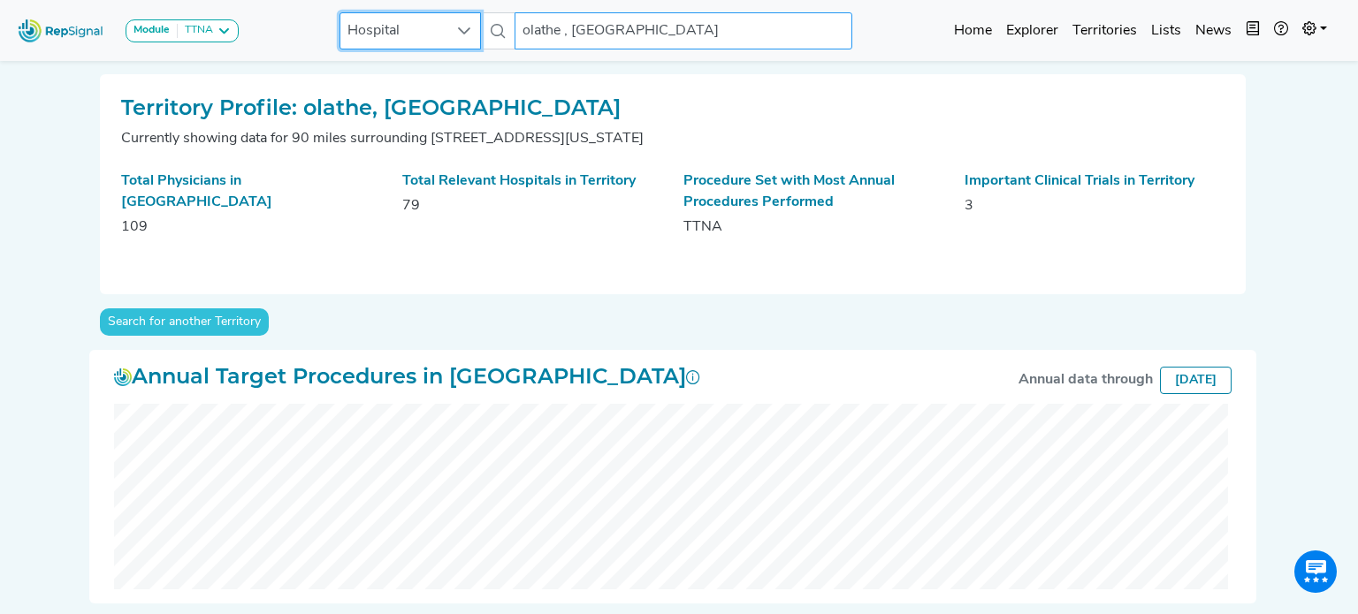
click at [590, 28] on input "olathe , [GEOGRAPHIC_DATA]" at bounding box center [684, 30] width 338 height 37
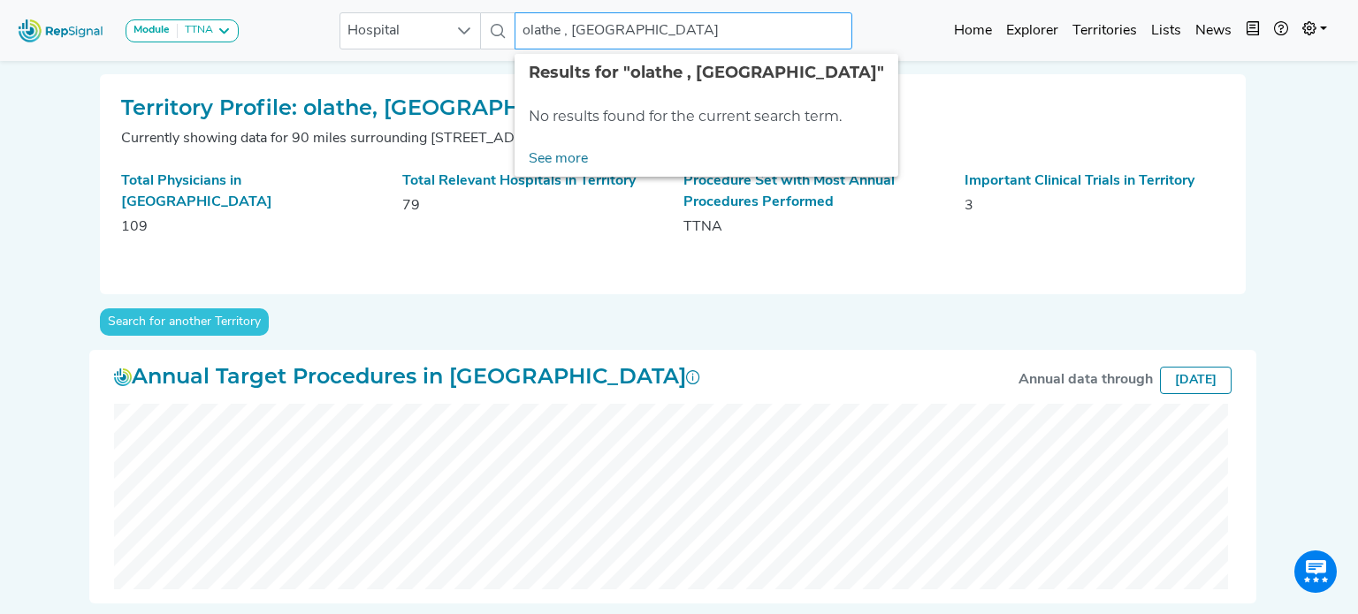
drag, startPoint x: 680, startPoint y: 35, endPoint x: 504, endPoint y: 36, distance: 175.9
click at [504, 36] on div "Hospital olathe , ks No results found" at bounding box center [595, 30] width 513 height 37
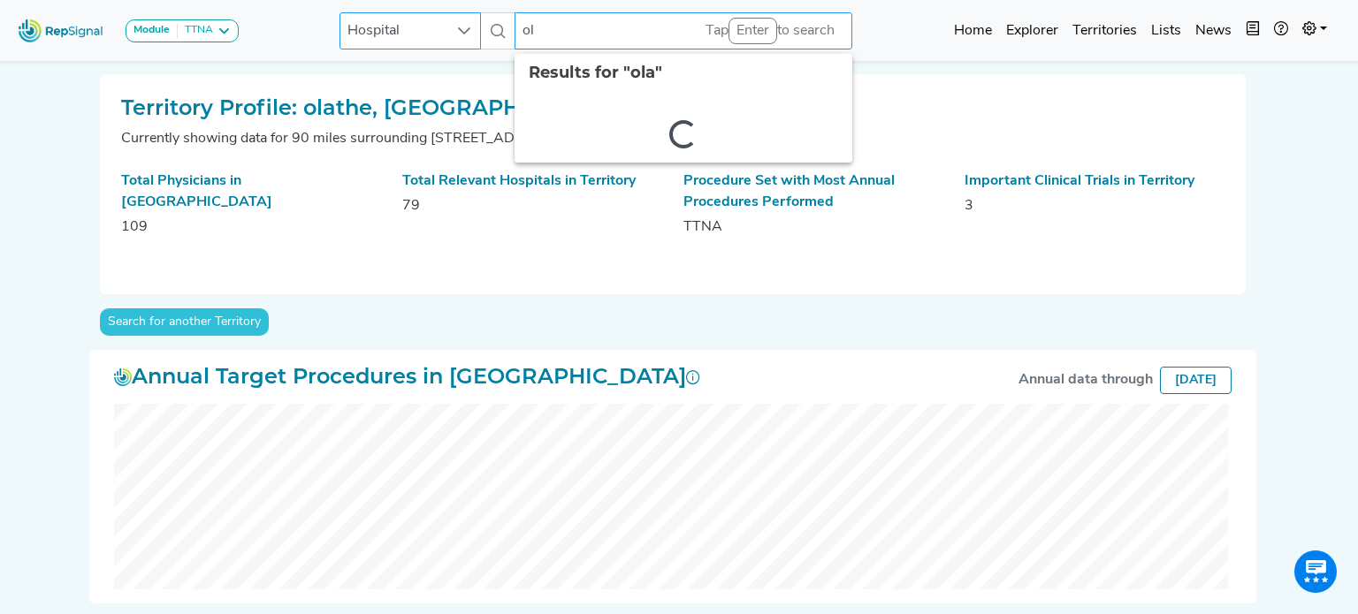
type input "o"
type input "u"
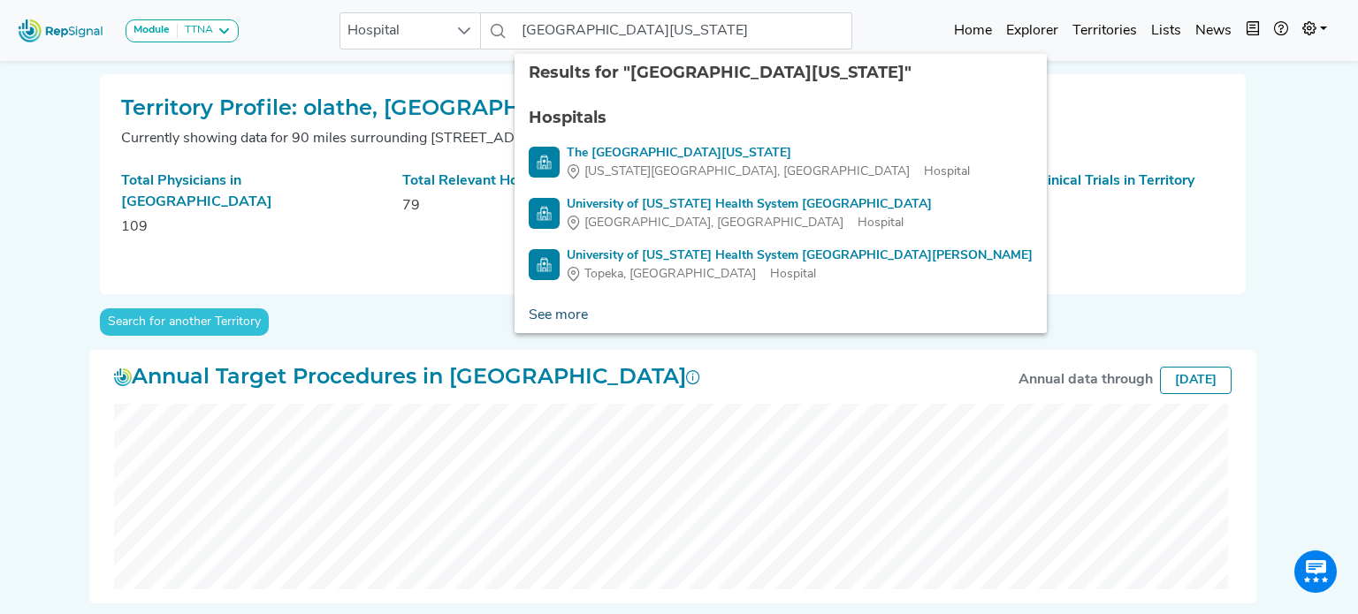
click at [554, 312] on link "See more" at bounding box center [559, 315] width 88 height 35
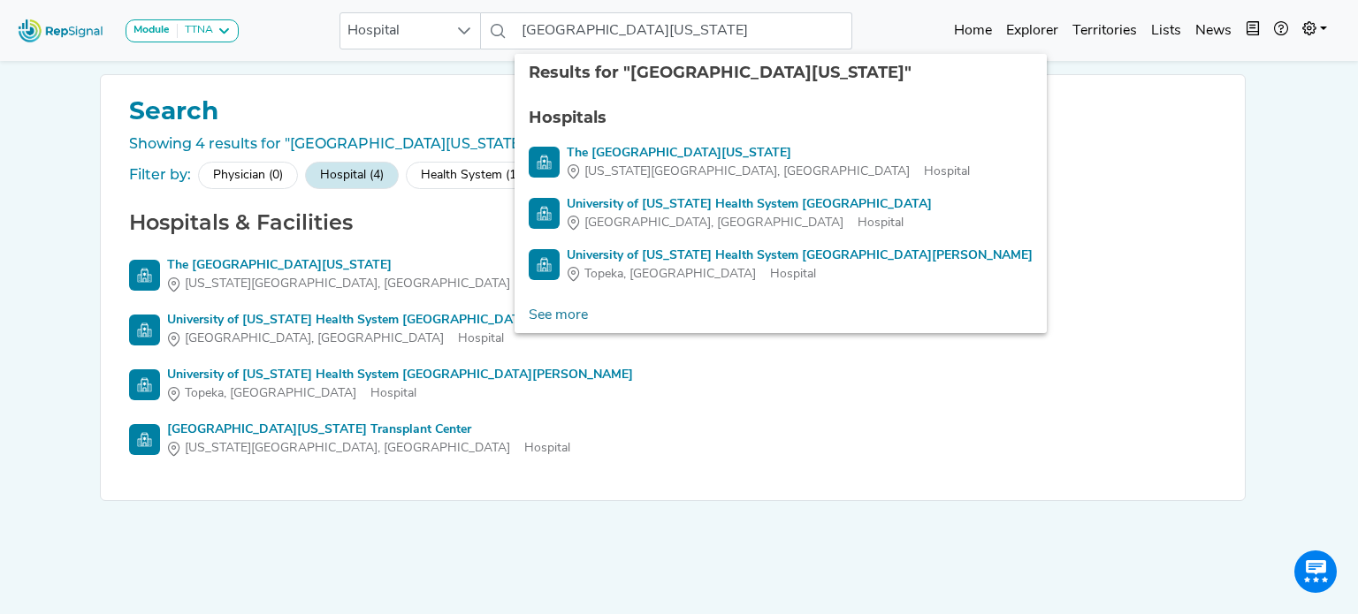
click at [517, 526] on div "Search Showing 4 results for "[GEOGRAPHIC_DATA][US_STATE]" in Hospitals Filter …" at bounding box center [672, 335] width 1167 height 523
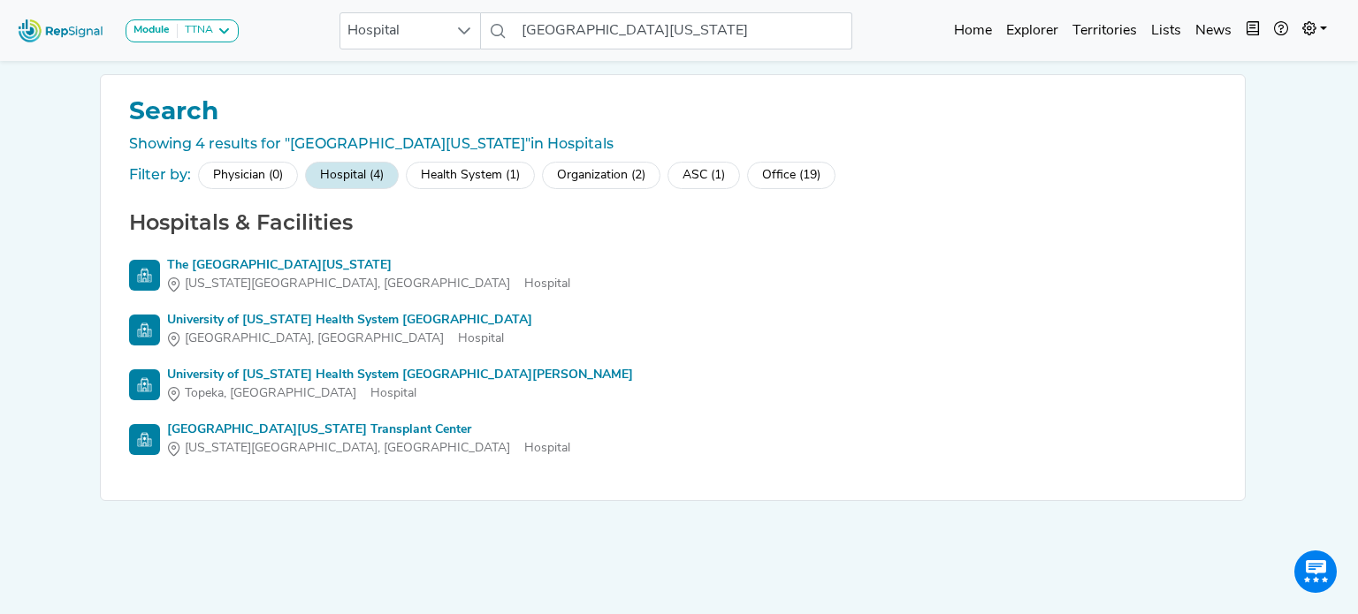
click at [514, 180] on div "Health System (1)" at bounding box center [470, 175] width 129 height 27
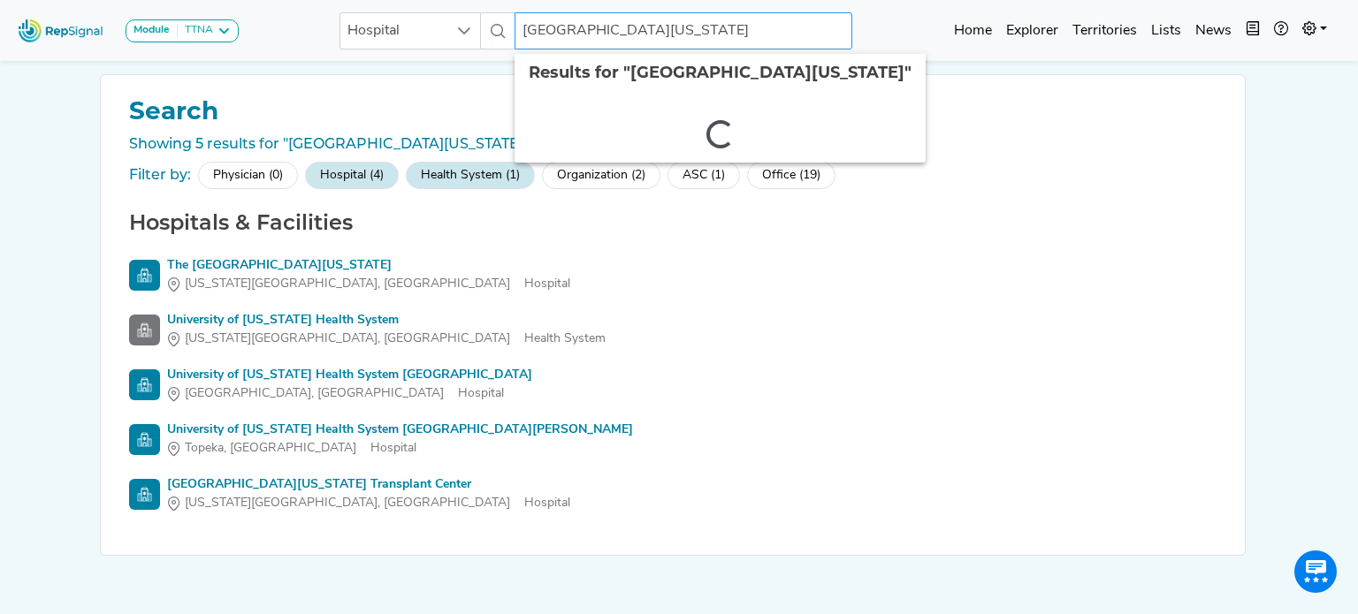
drag, startPoint x: 648, startPoint y: 28, endPoint x: 484, endPoint y: 13, distance: 164.2
click at [484, 13] on div "Hospital [GEOGRAPHIC_DATA][US_STATE] 2 results are available" at bounding box center [595, 30] width 513 height 37
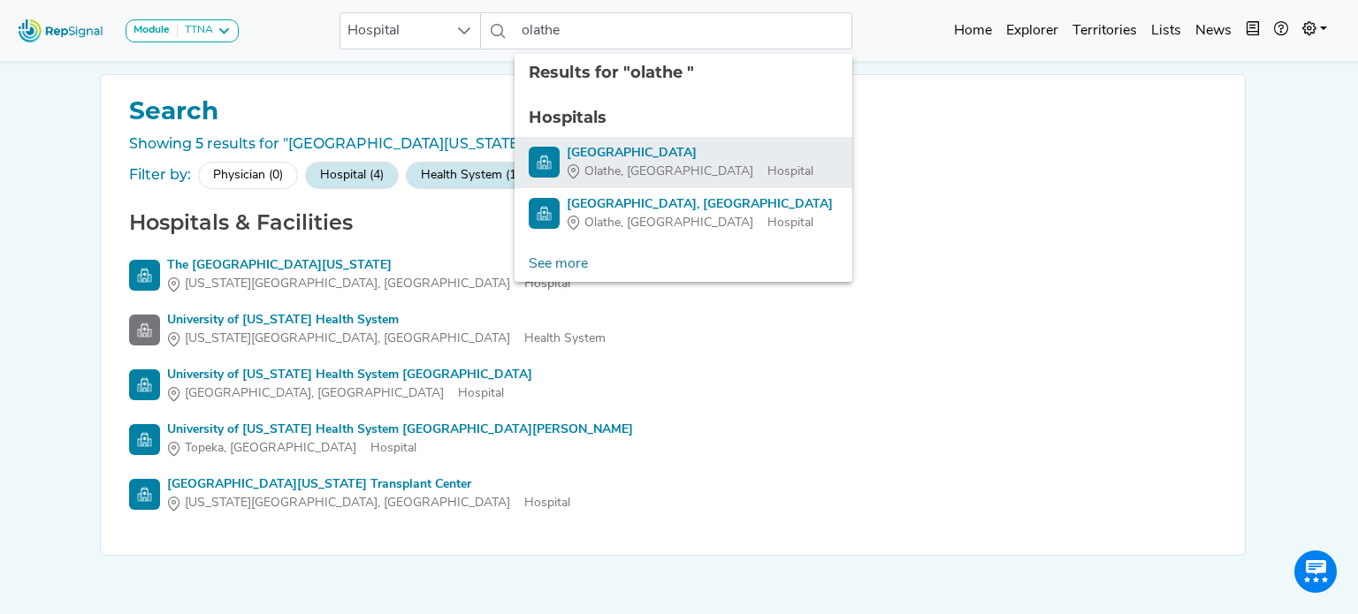
click at [660, 148] on div "[GEOGRAPHIC_DATA]" at bounding box center [690, 153] width 247 height 19
type input "[GEOGRAPHIC_DATA]"
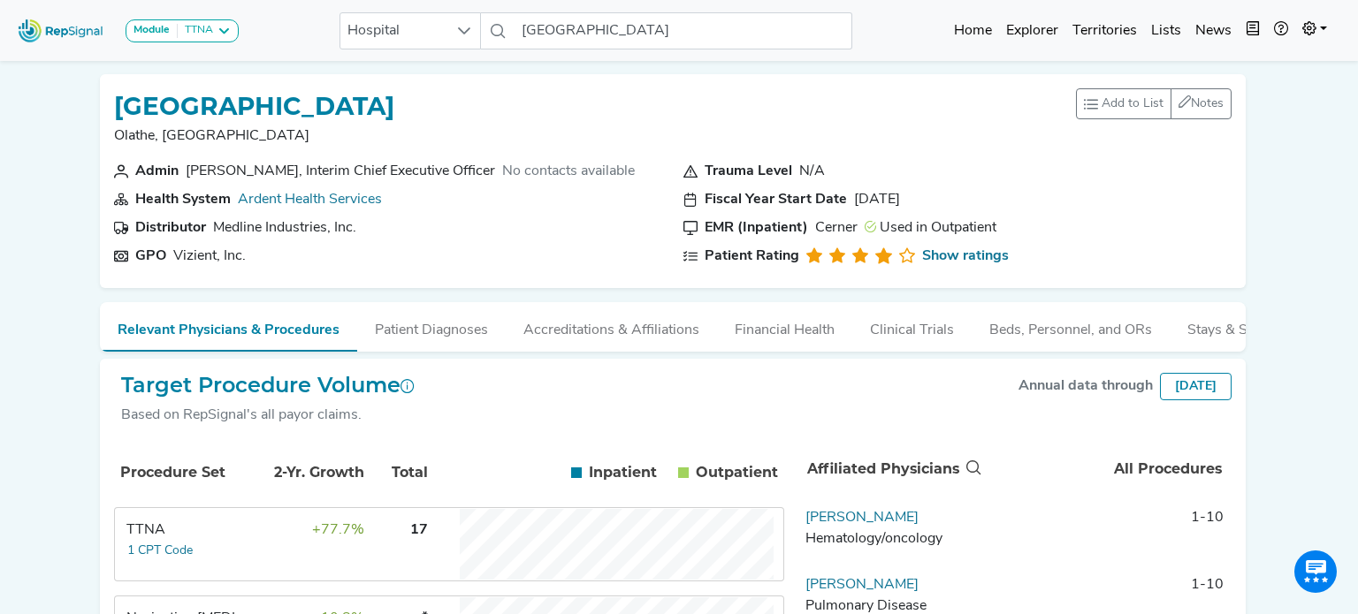
click at [1344, 221] on body "Module TTNA [MEDICAL_DATA] Disposable Bronchoscope SBRT SPE TTNA [MEDICAL_DATA]…" at bounding box center [679, 434] width 1358 height 868
click at [89, 432] on div "[GEOGRAPHIC_DATA], [GEOGRAPHIC_DATA] Add to List Recent Lists: Starred Hospital…" at bounding box center [672, 425] width 1167 height 730
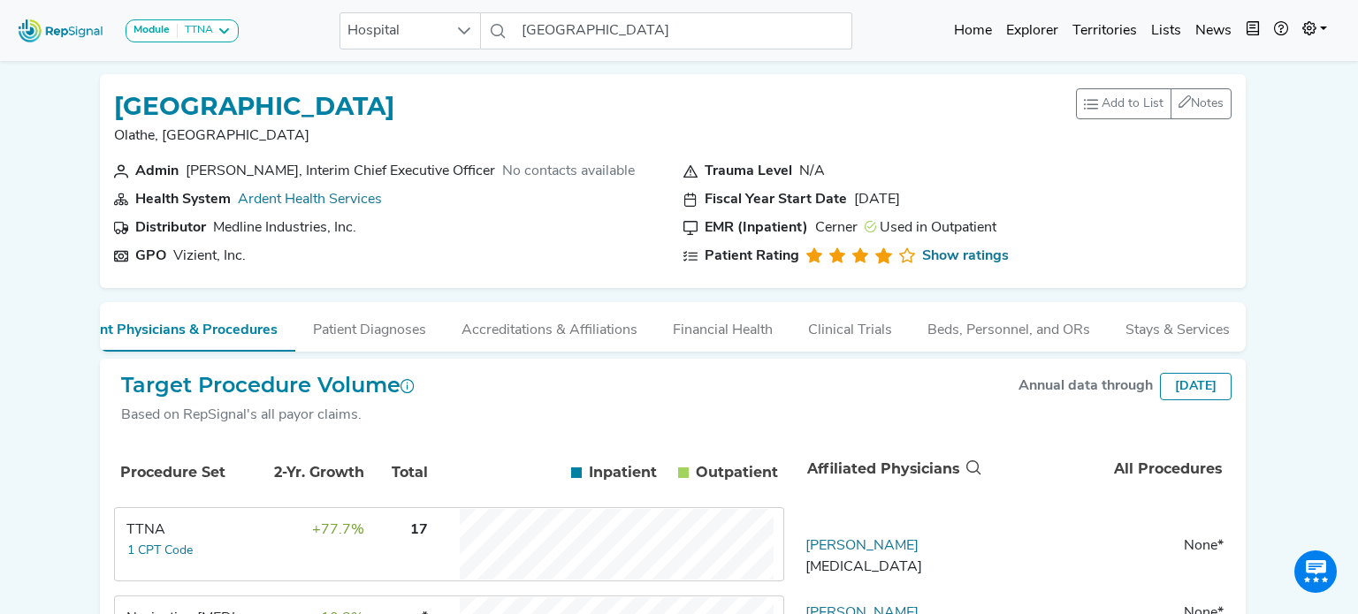
scroll to position [354, 0]
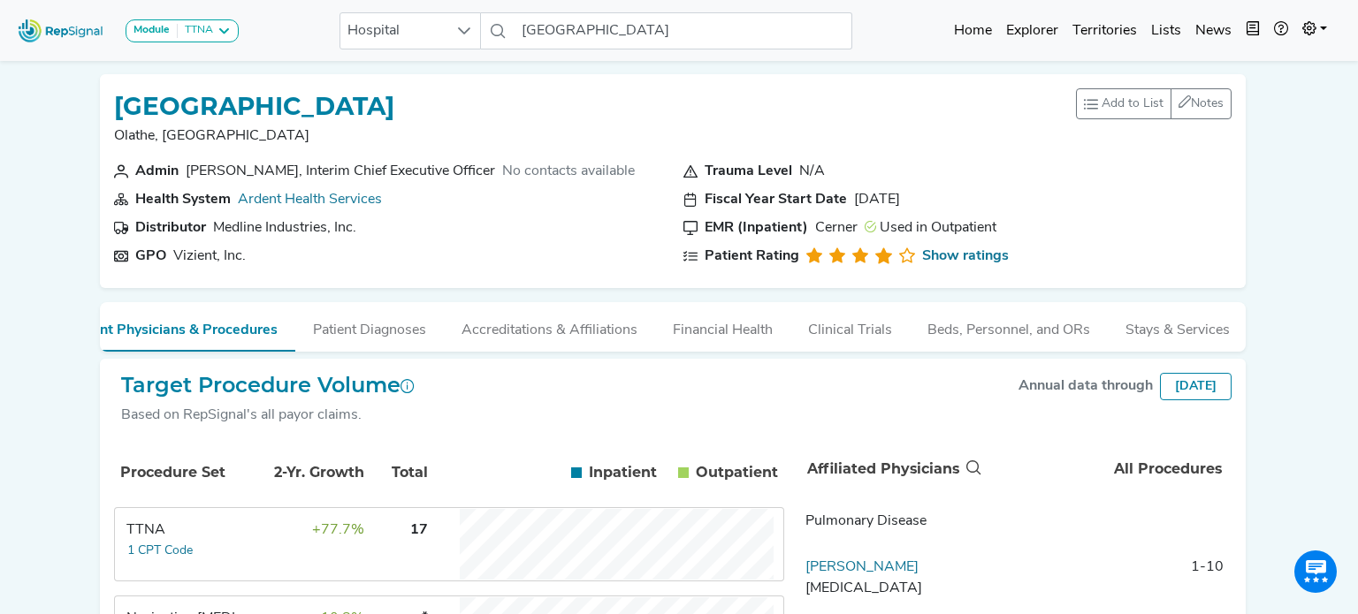
click at [390, 541] on td "17" at bounding box center [398, 544] width 62 height 71
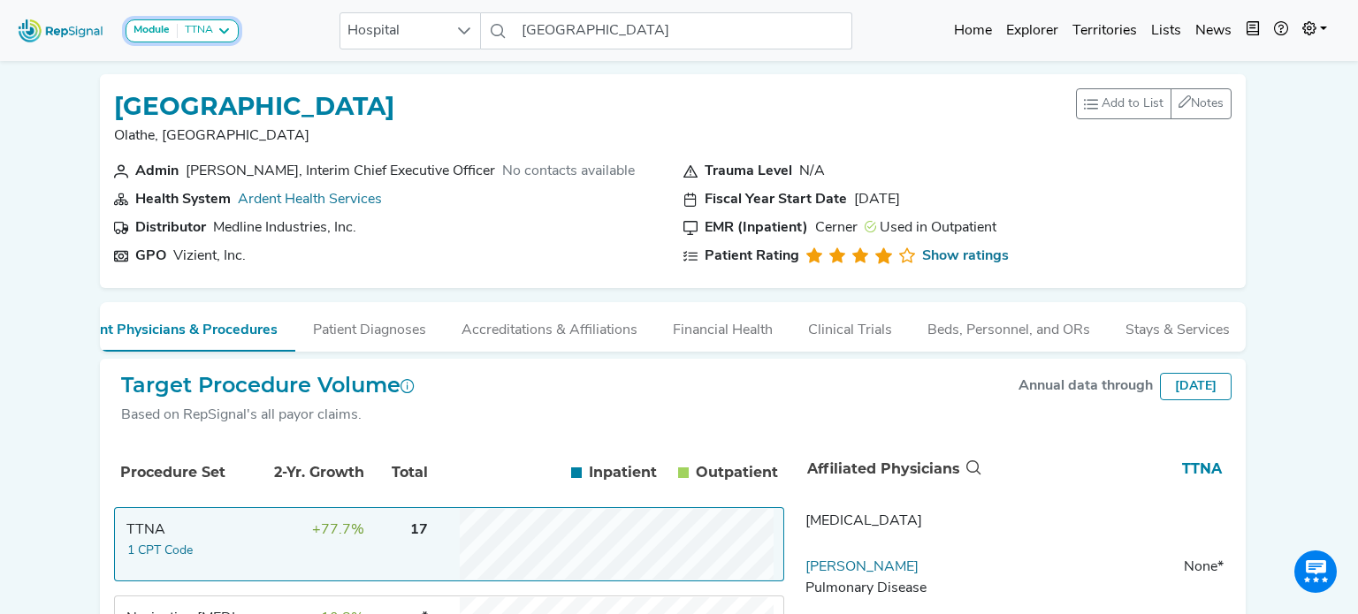
click at [217, 28] on icon at bounding box center [224, 31] width 14 height 14
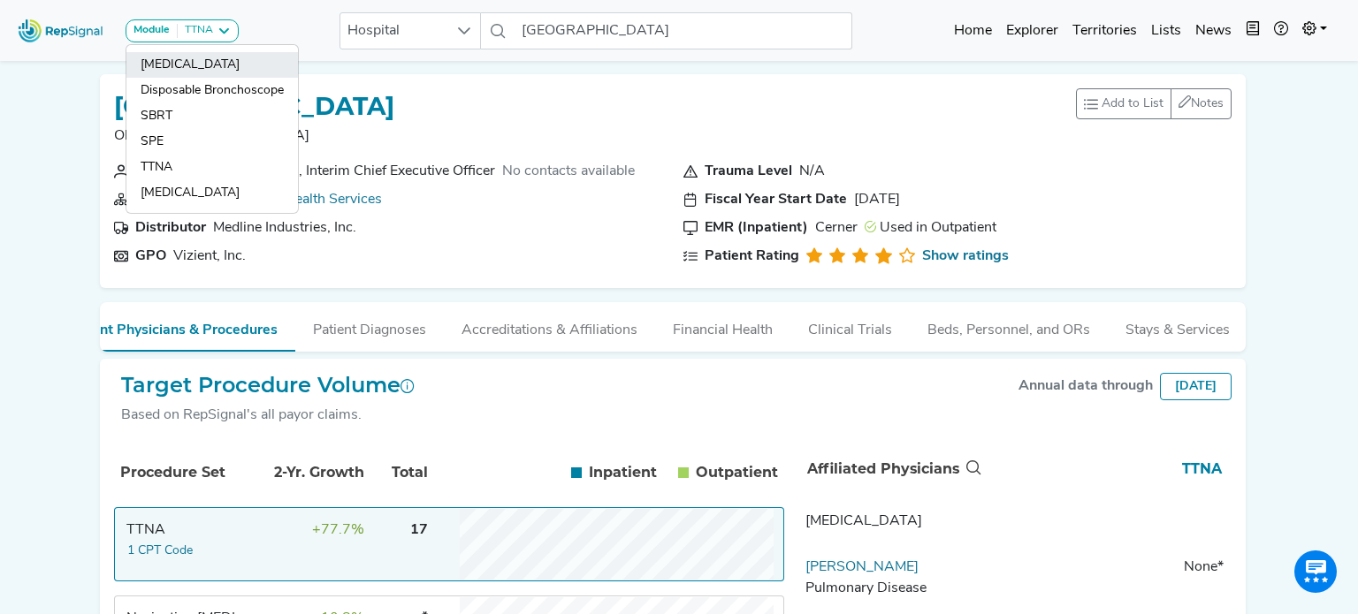
click at [164, 70] on link "[MEDICAL_DATA]" at bounding box center [212, 65] width 172 height 26
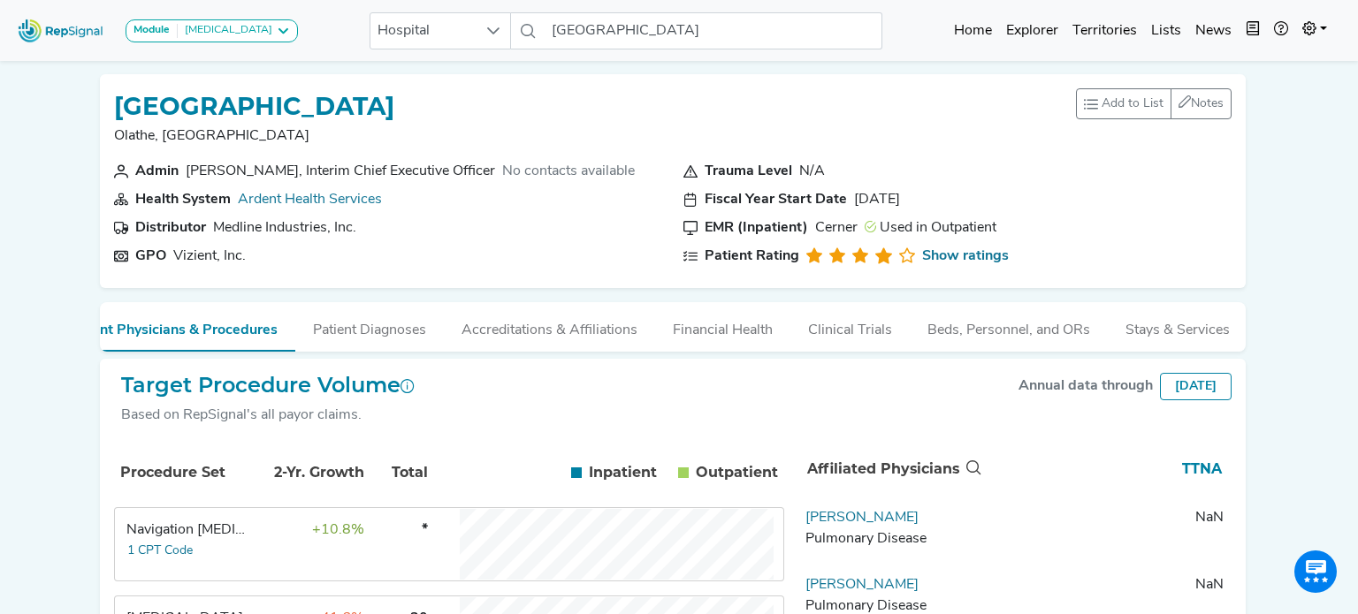
scroll to position [88, 0]
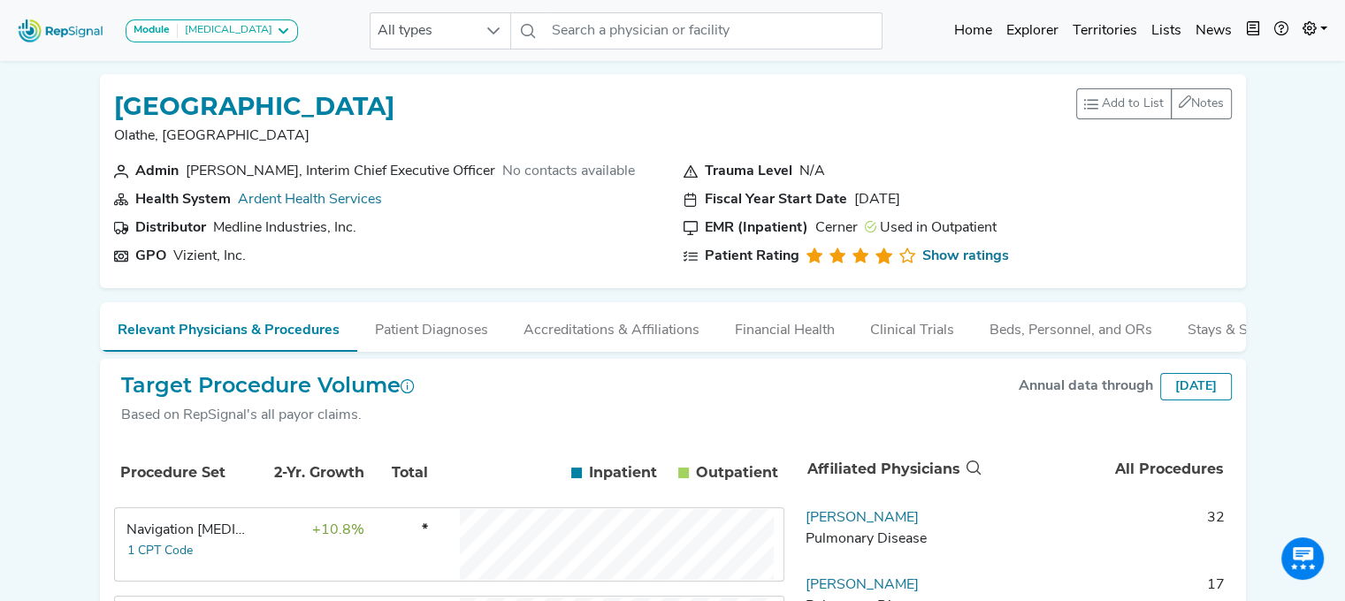
click at [157, 541] on div "Navigation Bronchoscopy" at bounding box center [186, 530] width 121 height 21
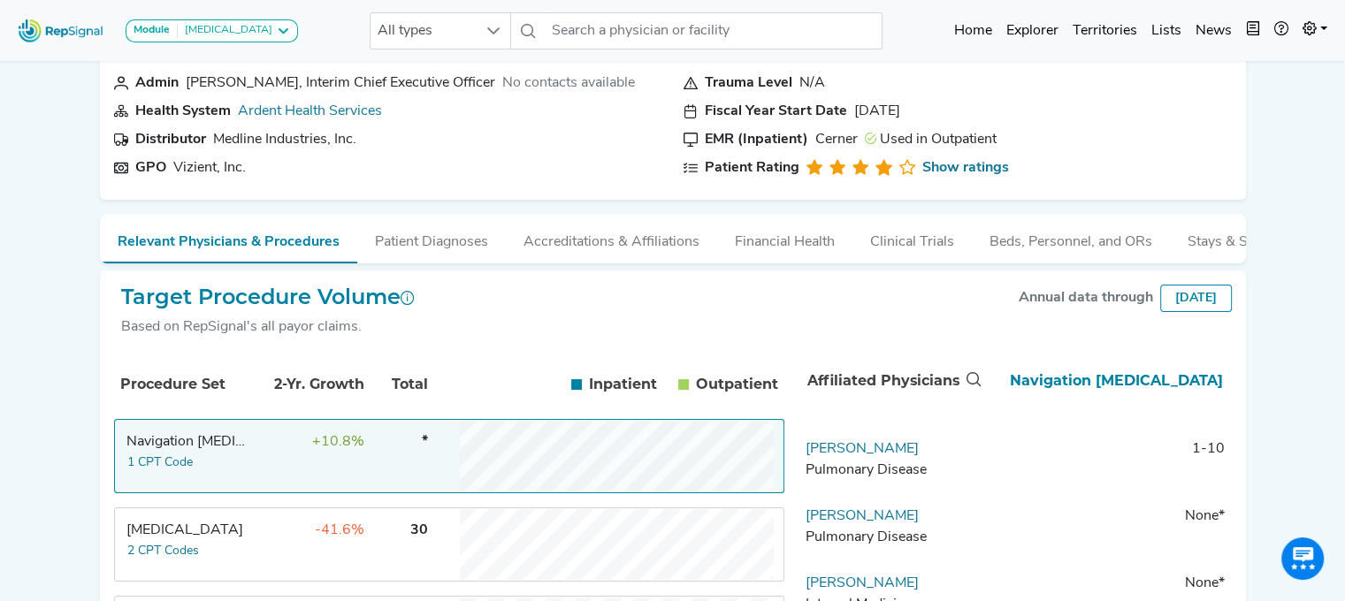
scroll to position [88, 0]
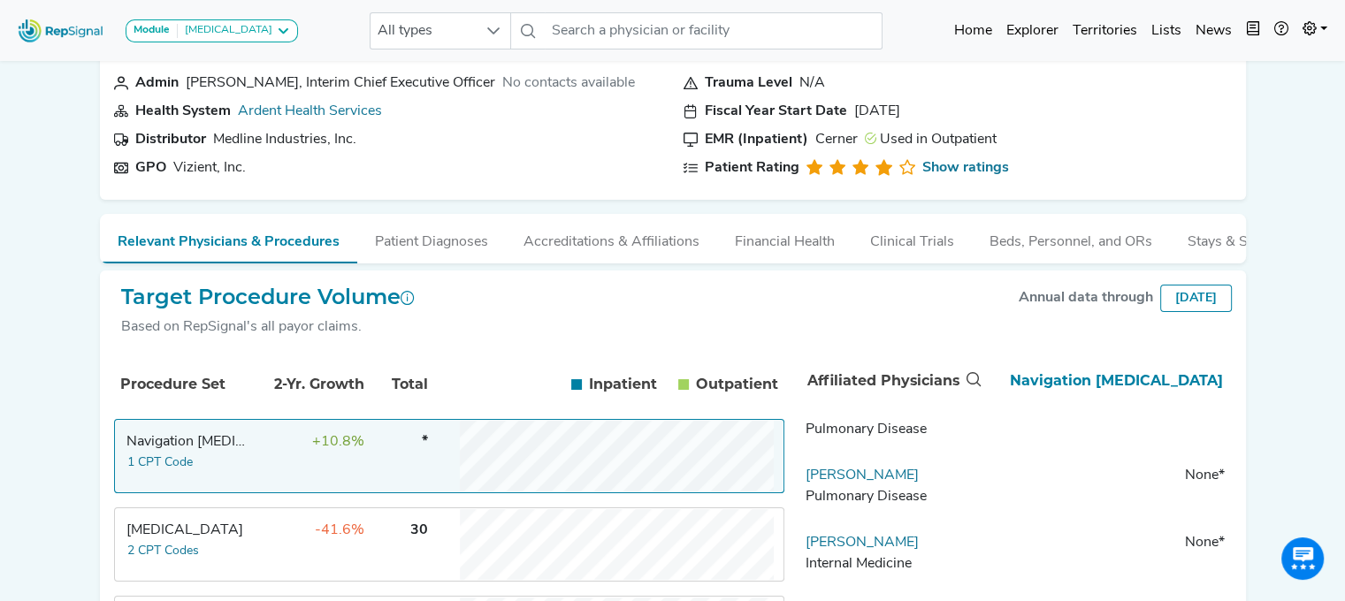
click at [264, 549] on td "-41.6%" at bounding box center [307, 544] width 115 height 71
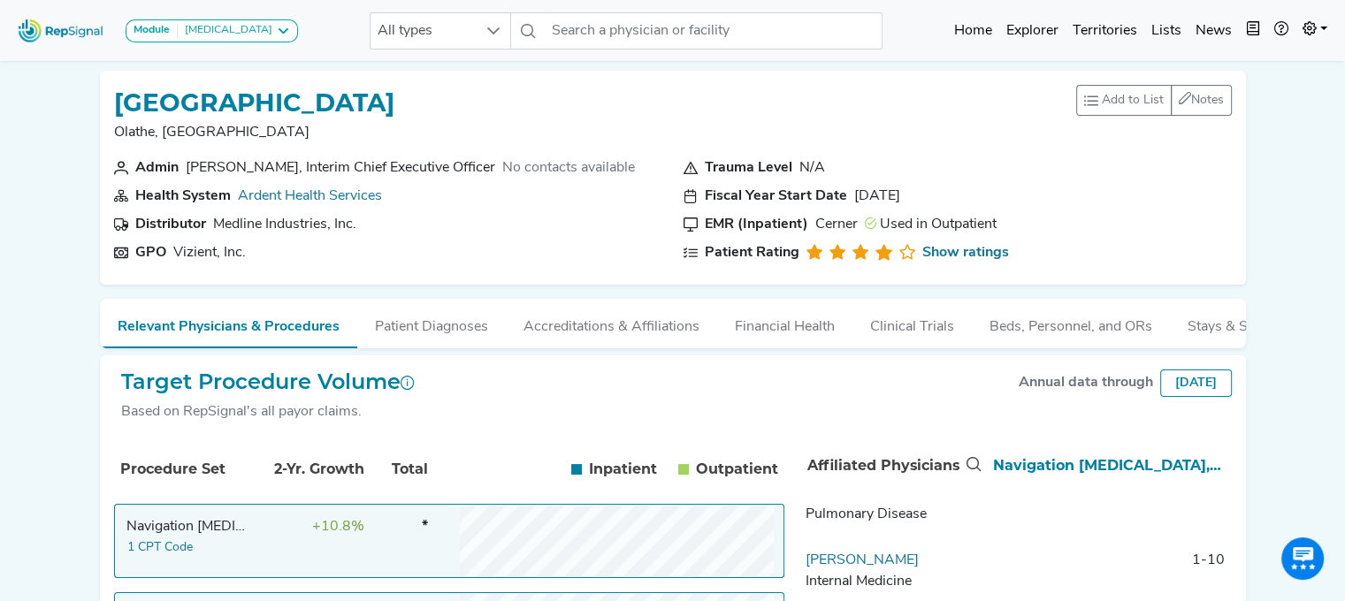
scroll to position [0, 0]
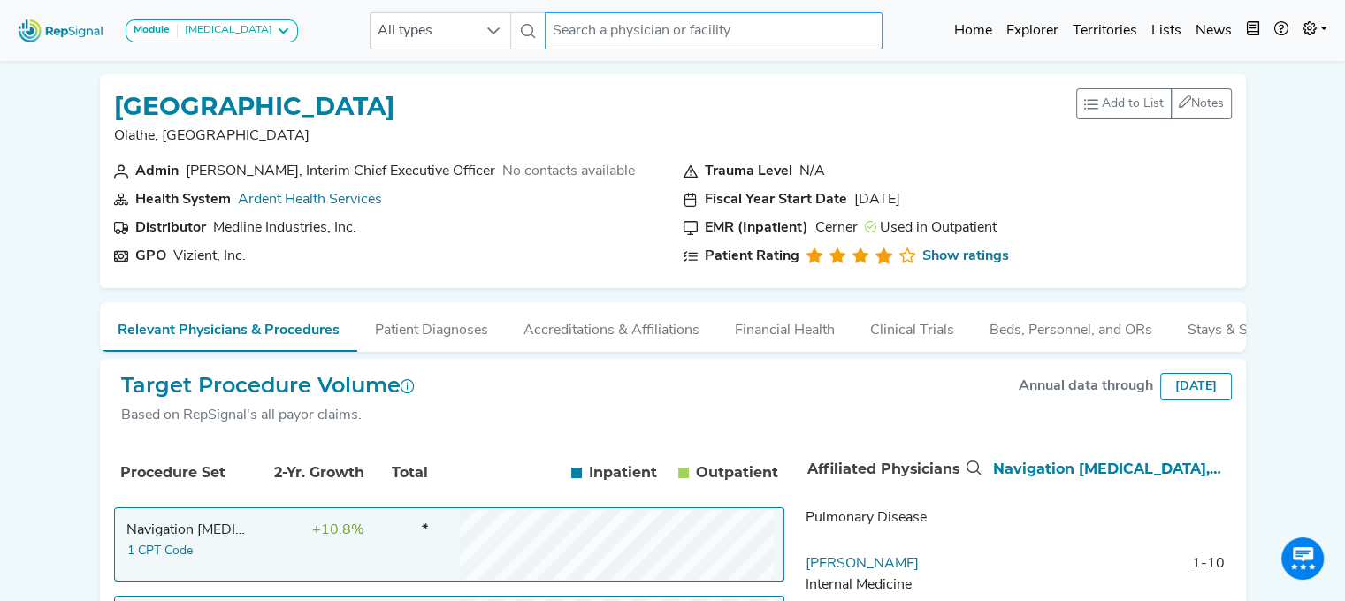
click at [557, 17] on input "text" at bounding box center [714, 30] width 338 height 37
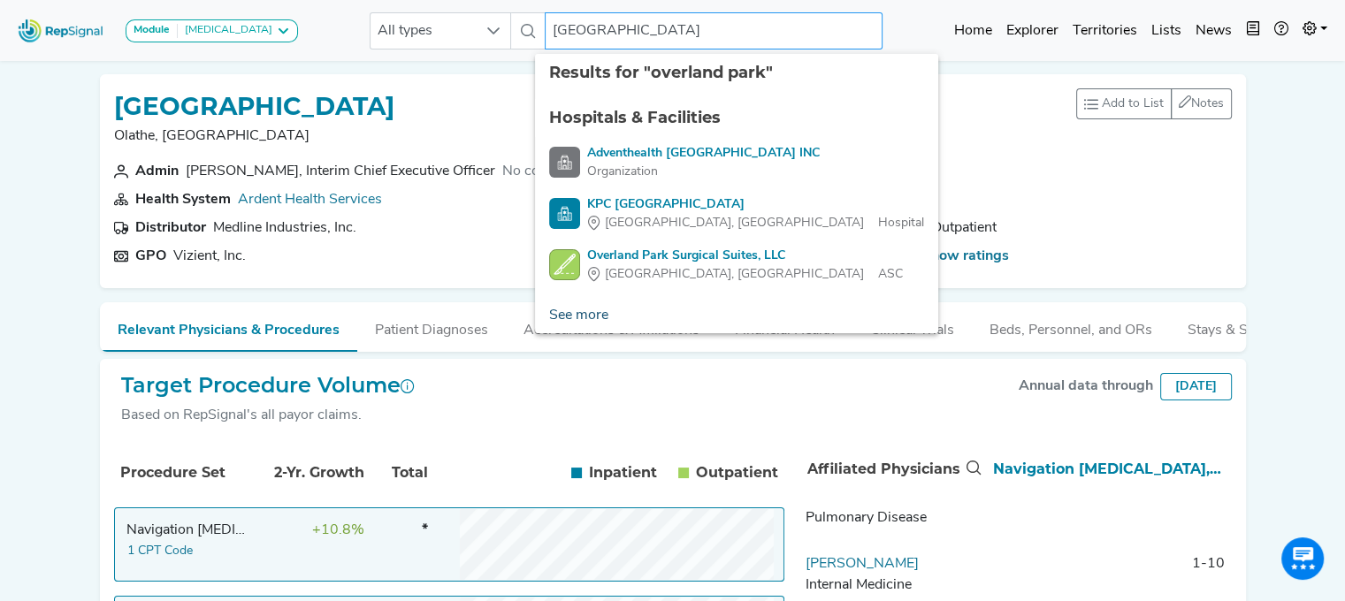
type input "overland park"
click at [597, 310] on link "See more" at bounding box center [579, 315] width 88 height 35
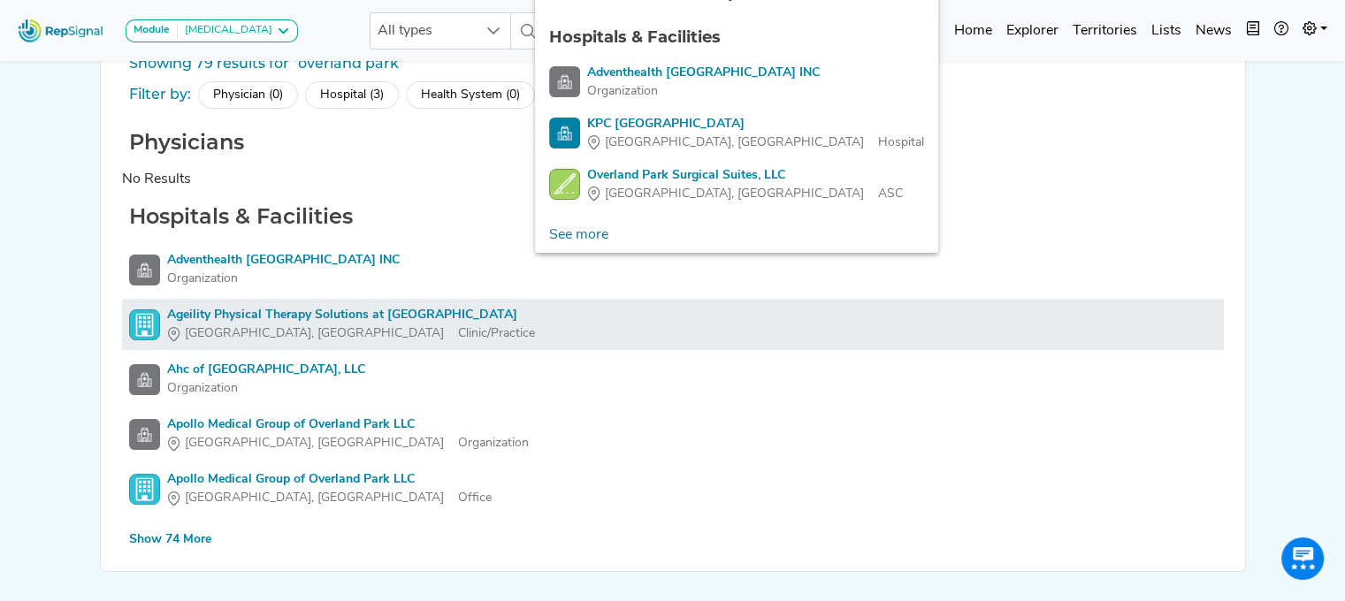
scroll to position [128, 0]
